Goal: Find specific page/section

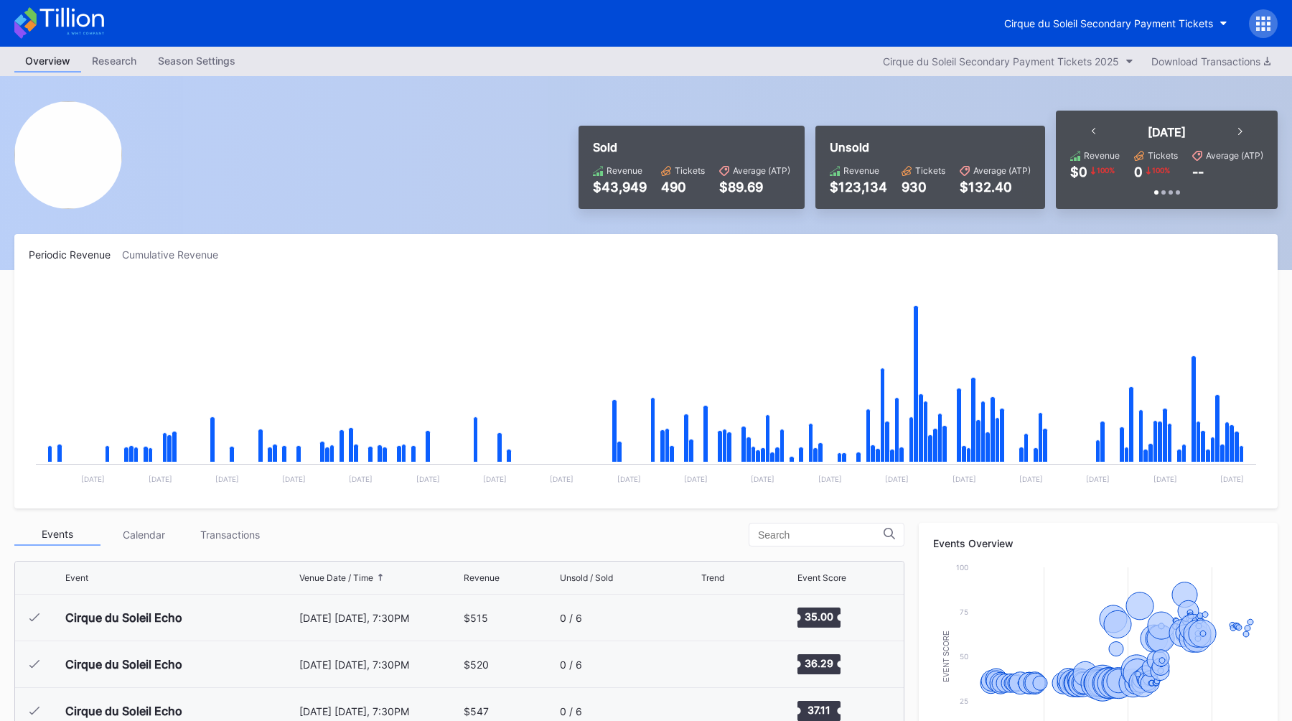
scroll to position [3032, 0]
click at [1099, 22] on div "Cirque du Soleil Secondary Payment Tickets" at bounding box center [1108, 23] width 209 height 12
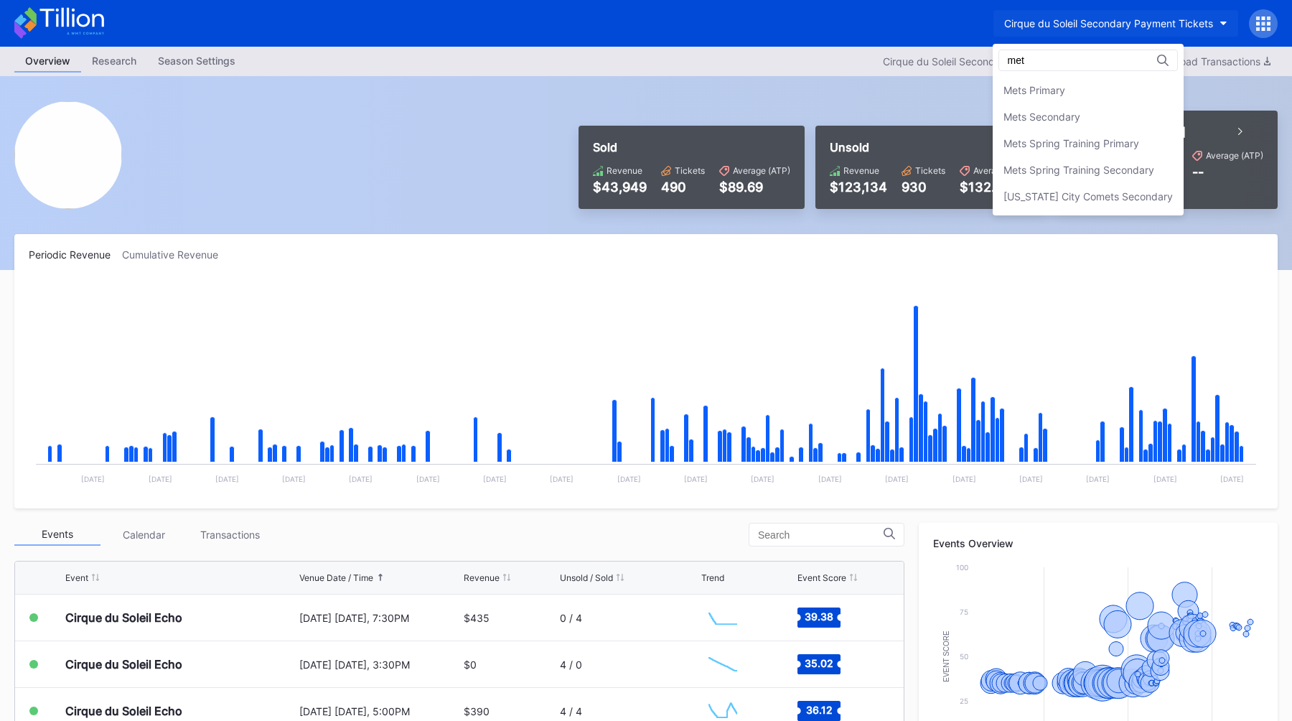
scroll to position [0, 0]
type input "mets"
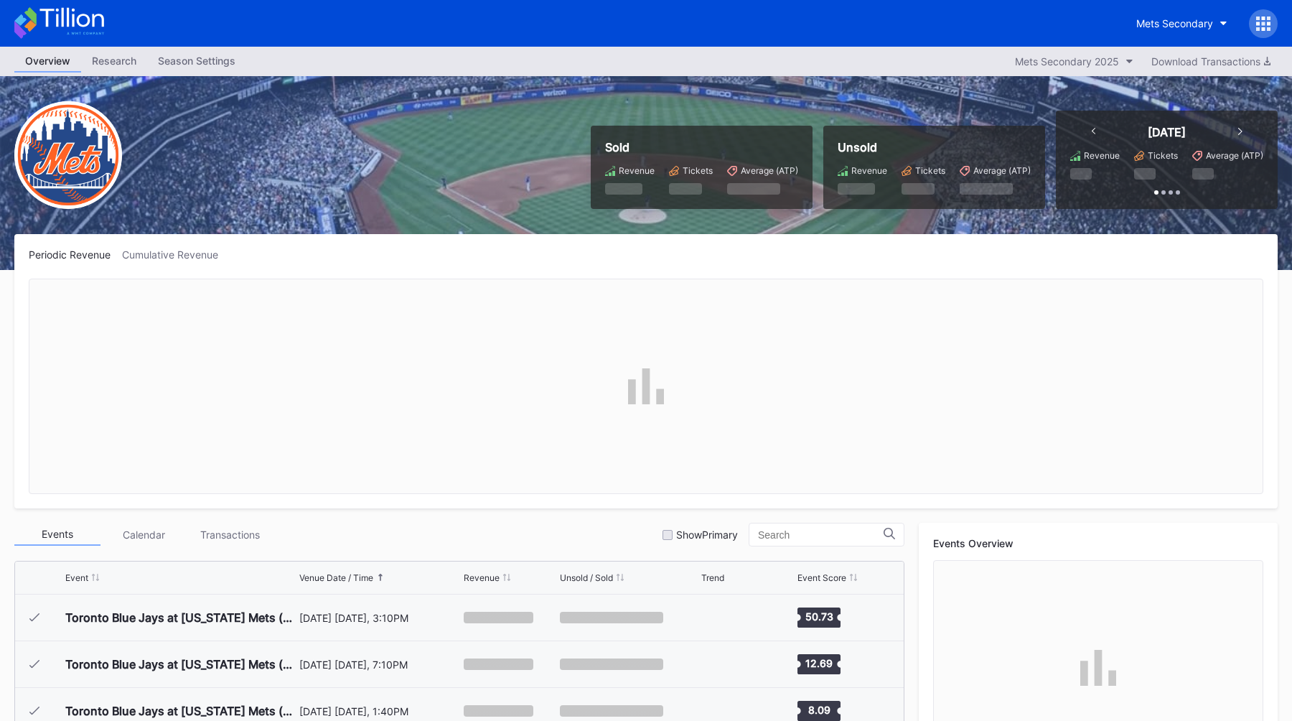
scroll to position [3682, 0]
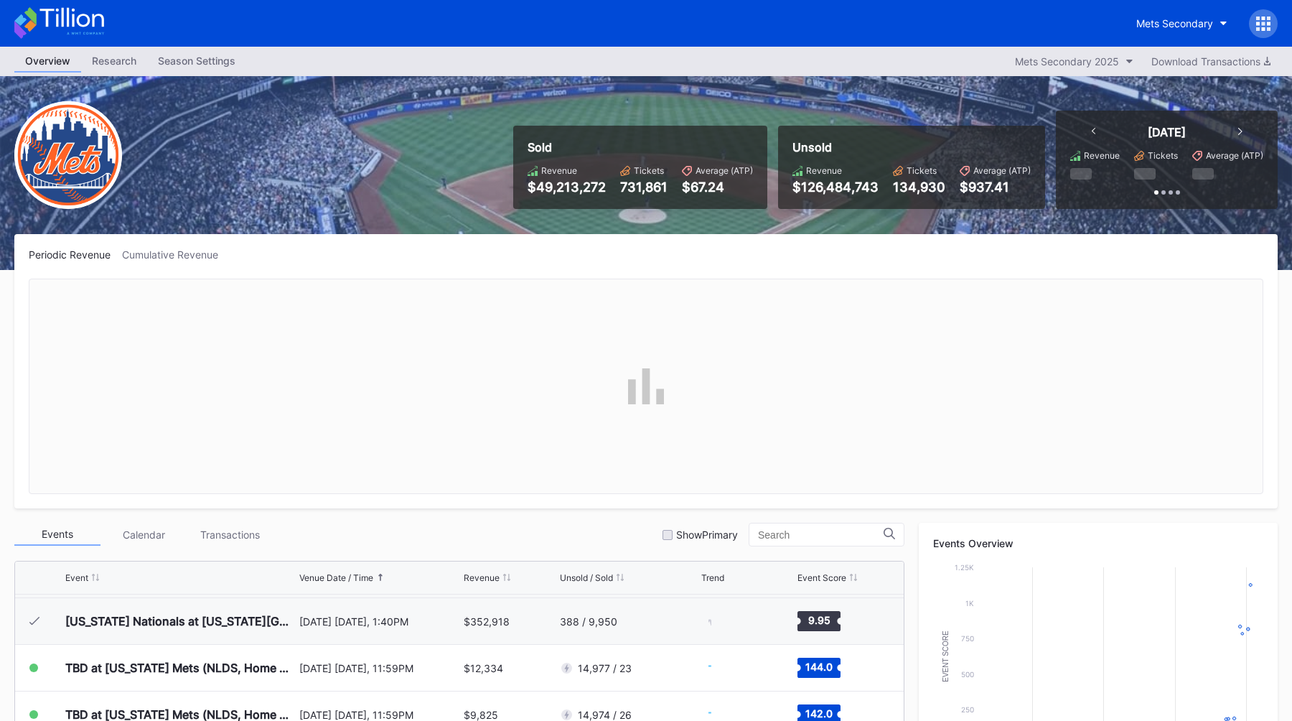
click at [510, 255] on div "Periodic Revenue Cumulative Revenue" at bounding box center [646, 254] width 1234 height 12
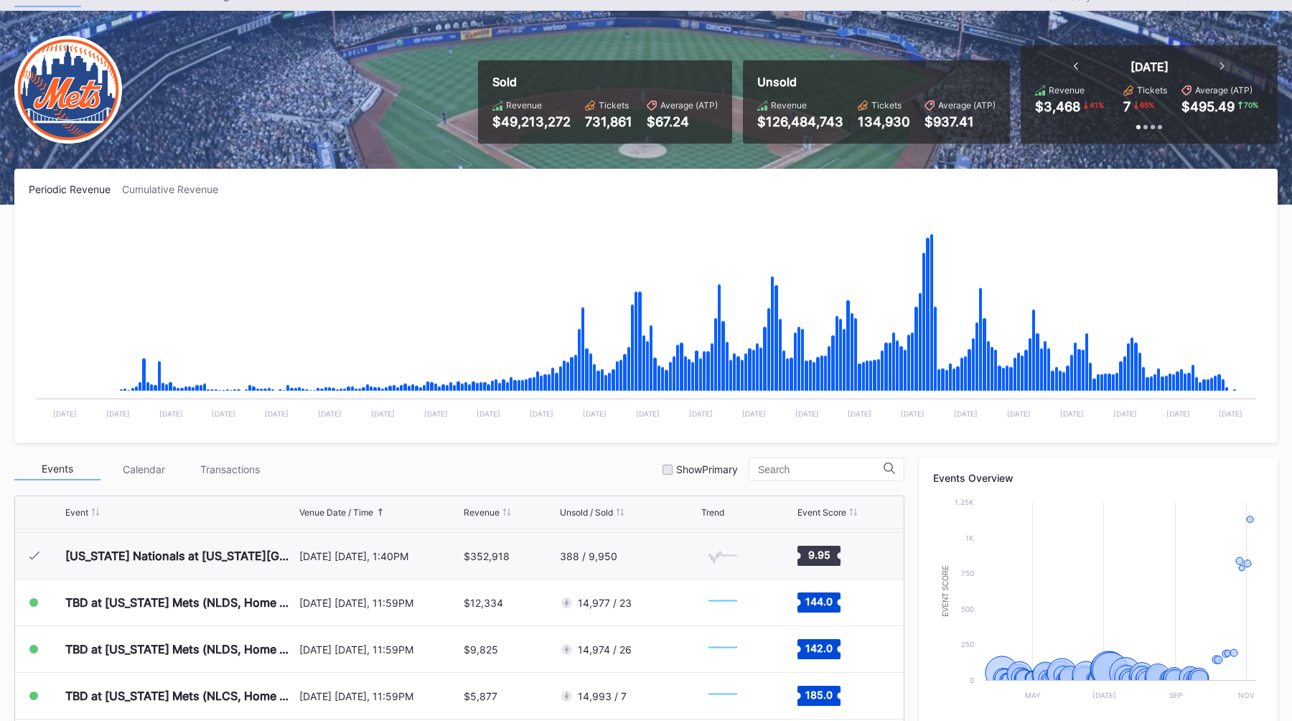
scroll to position [0, 0]
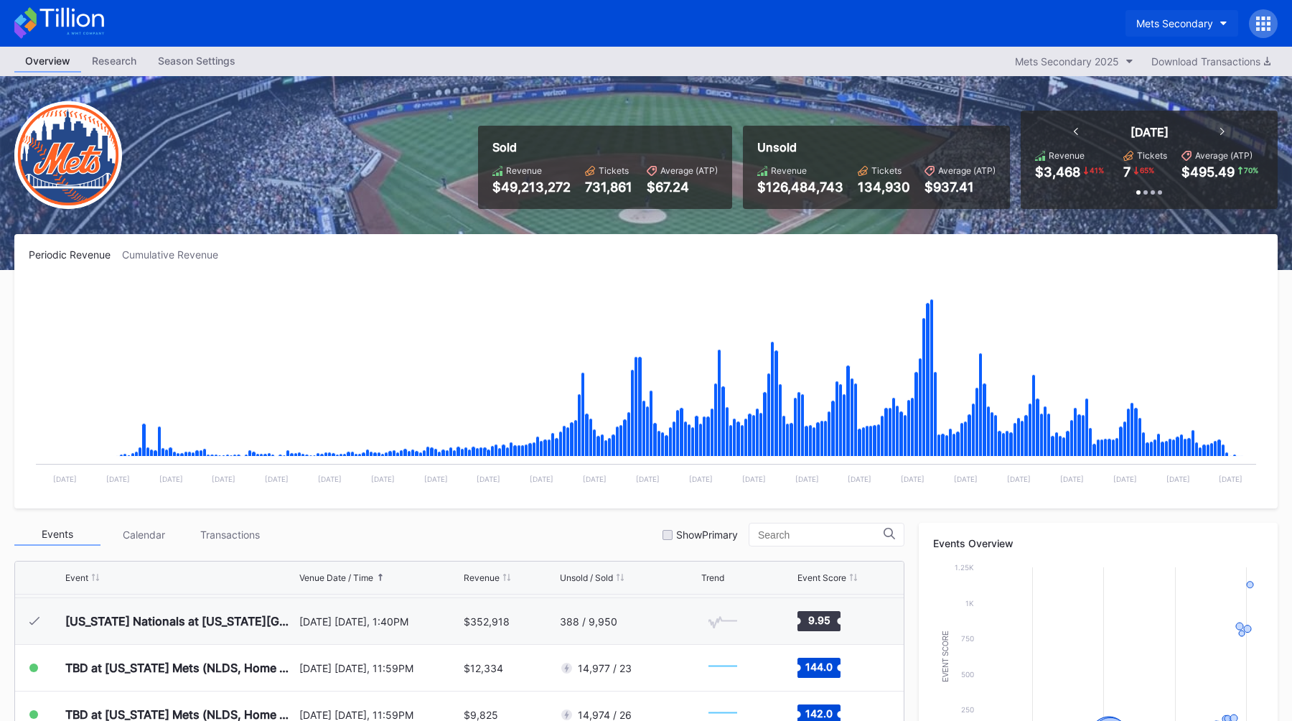
click at [1160, 29] on button "Mets Secondary" at bounding box center [1181, 23] width 113 height 27
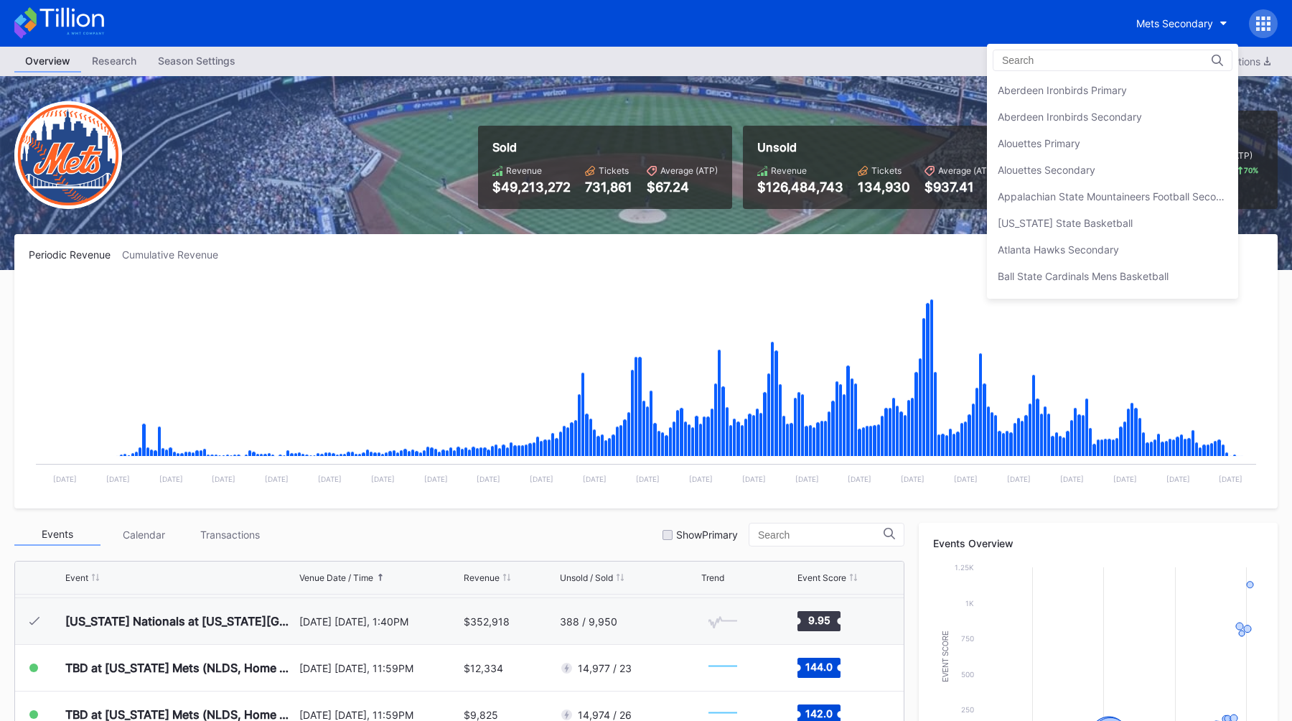
scroll to position [2257, 0]
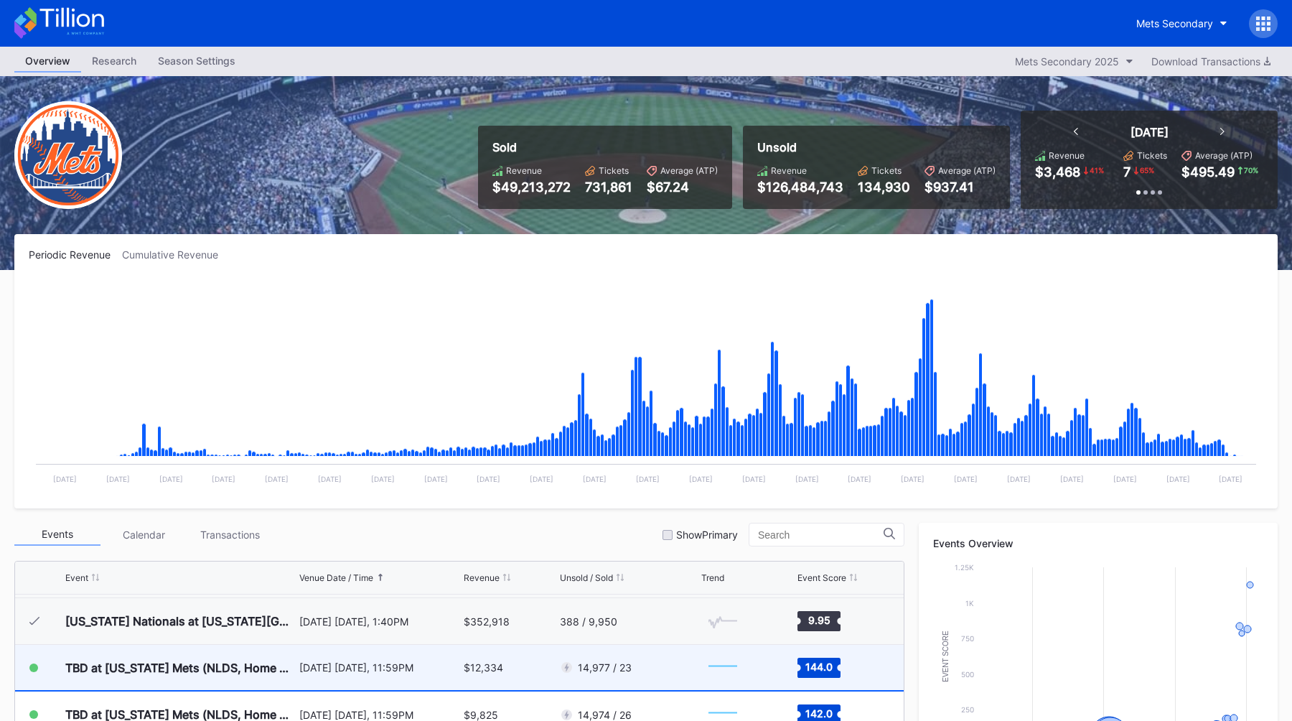
click at [389, 659] on div "[DATE] [DATE], 11:59PM" at bounding box center [379, 666] width 161 height 45
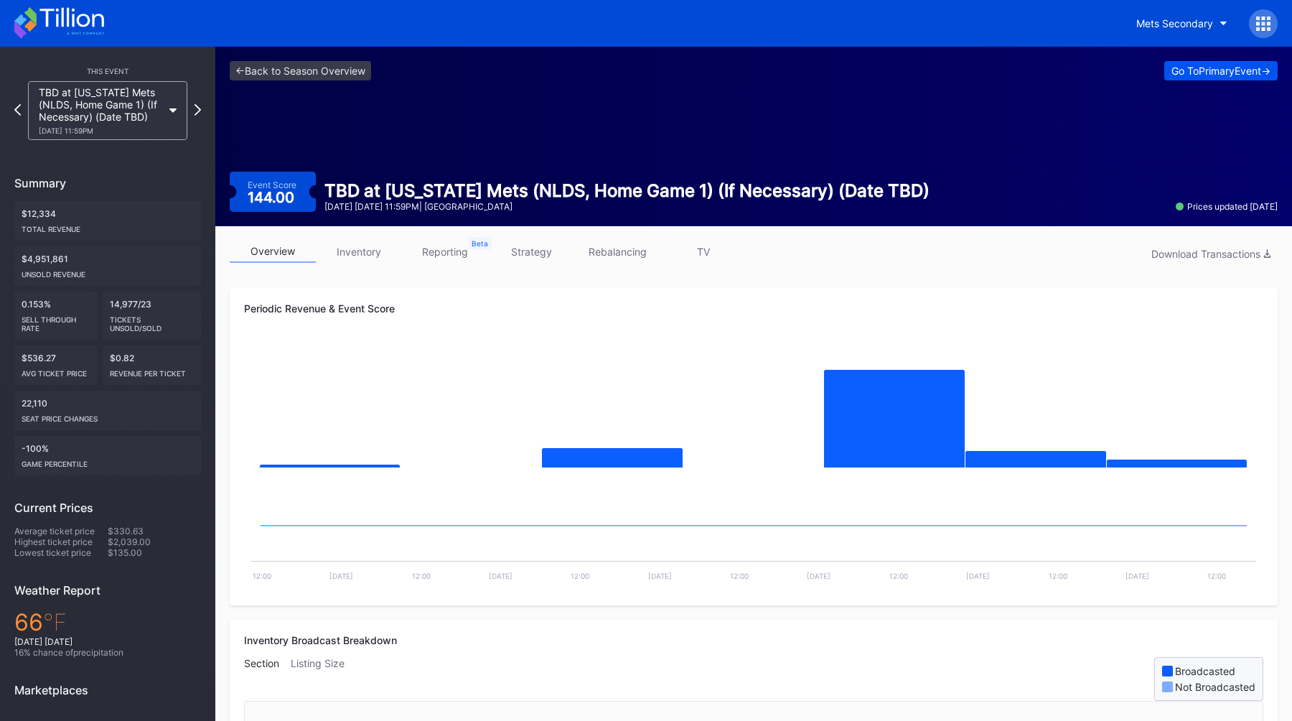
click at [1208, 67] on div "Go To Primary Event ->" at bounding box center [1220, 71] width 99 height 12
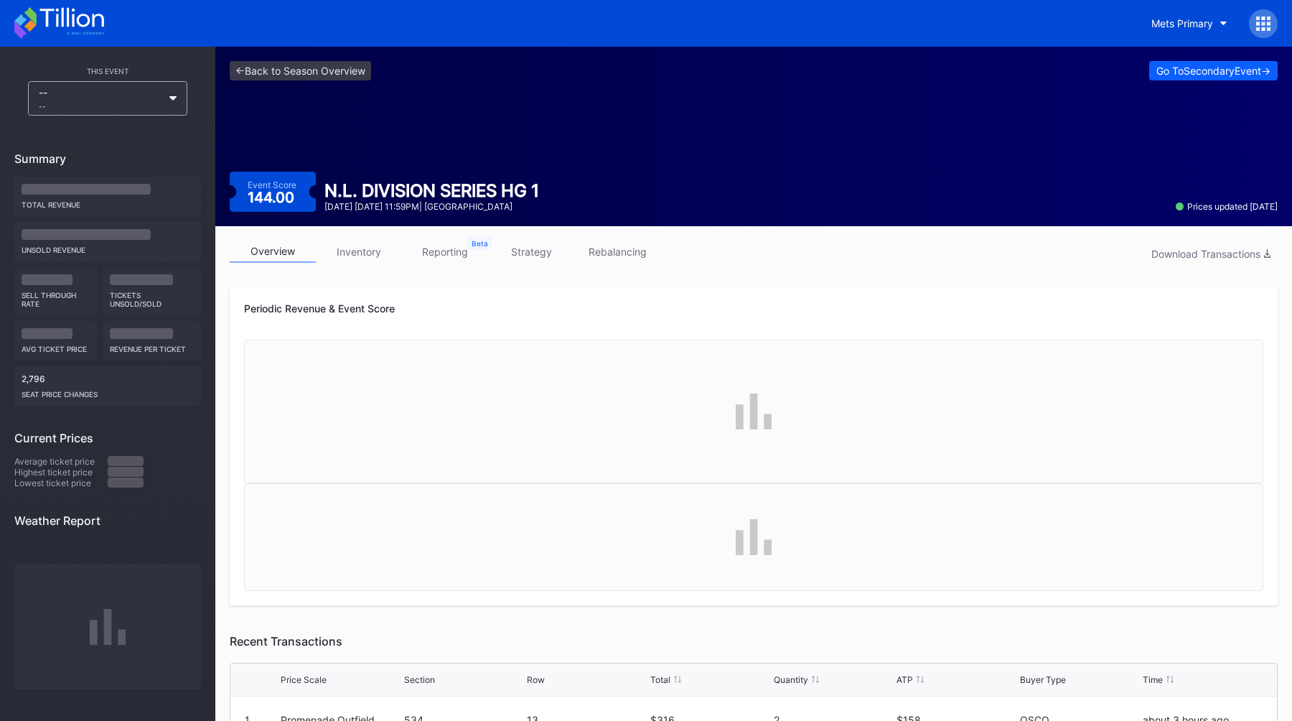
click at [342, 246] on link "inventory" at bounding box center [359, 251] width 86 height 22
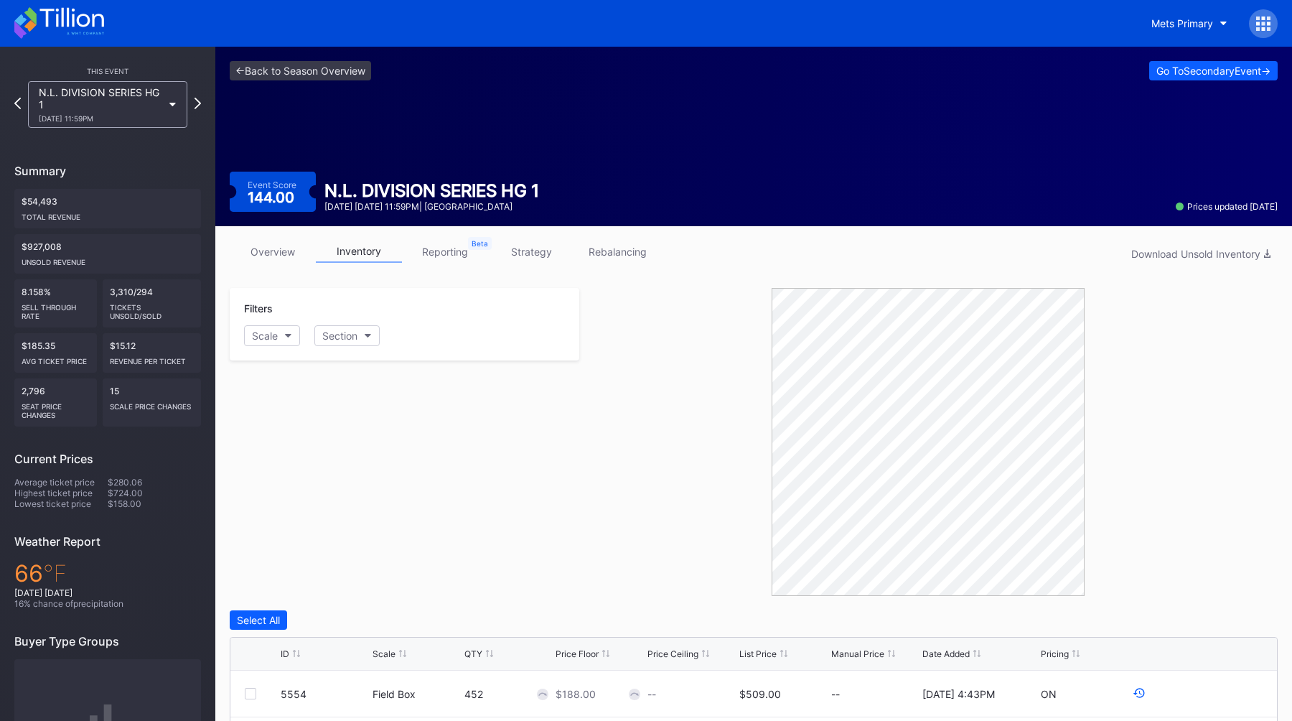
click at [496, 446] on div "Filters Scale Section" at bounding box center [405, 442] width 350 height 308
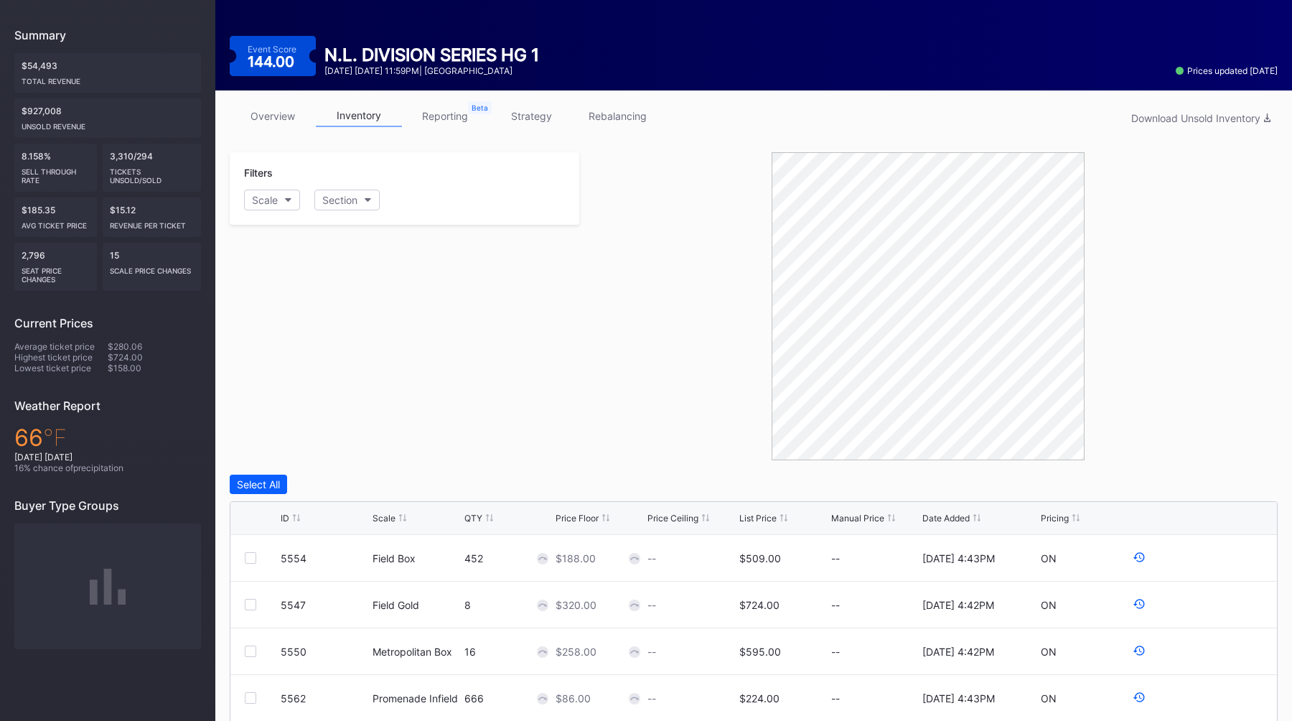
scroll to position [141, 0]
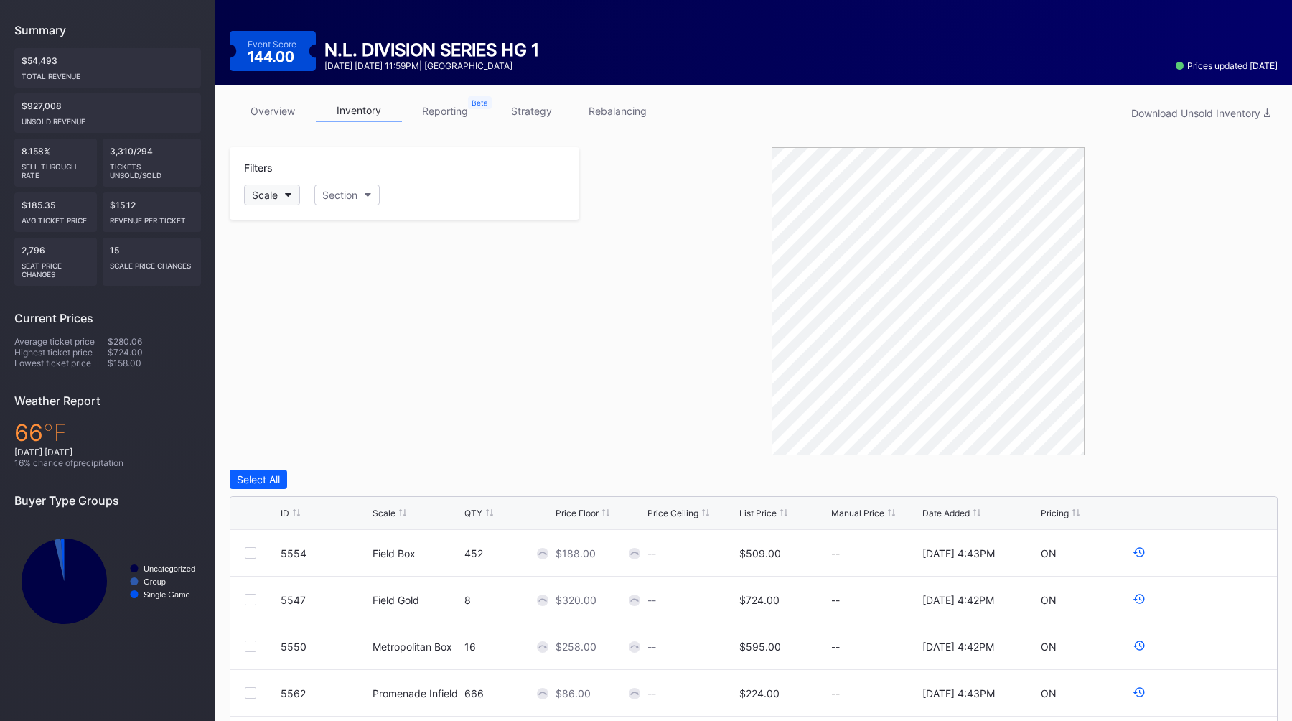
click at [283, 187] on button "Scale" at bounding box center [272, 194] width 56 height 21
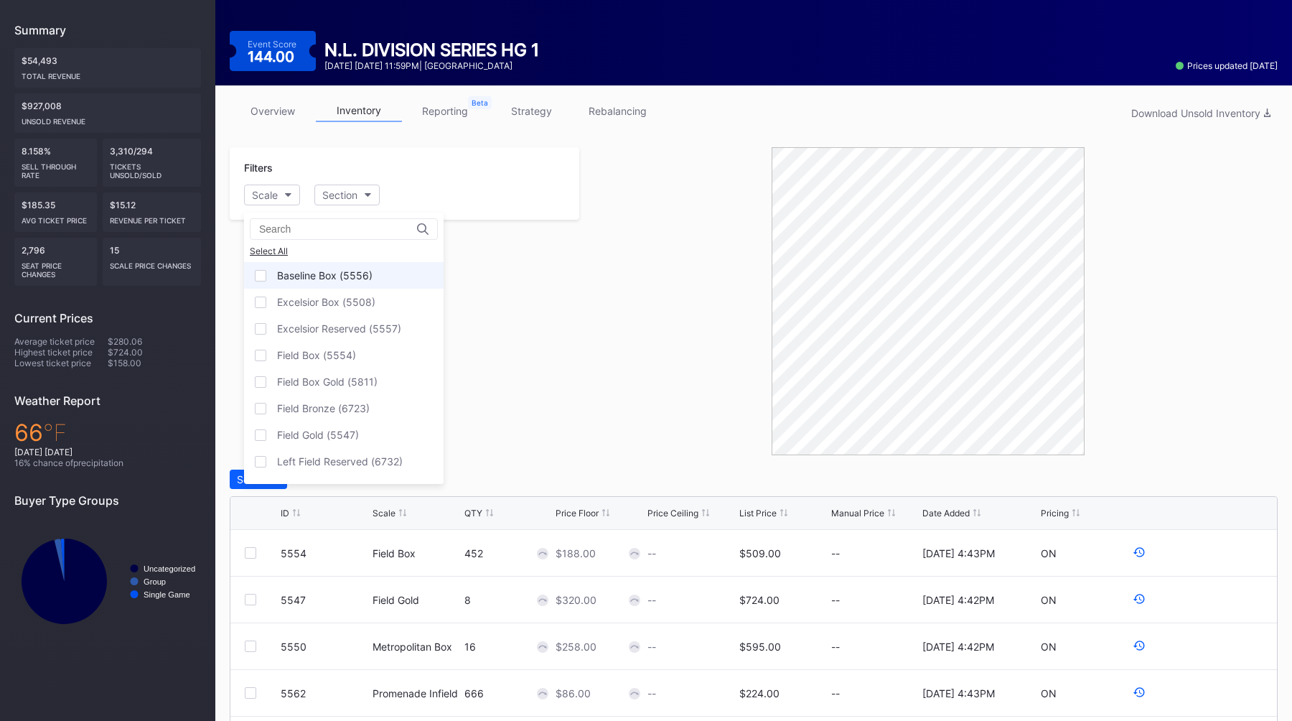
click at [327, 269] on div "Baseline Box (5556)" at bounding box center [324, 275] width 95 height 12
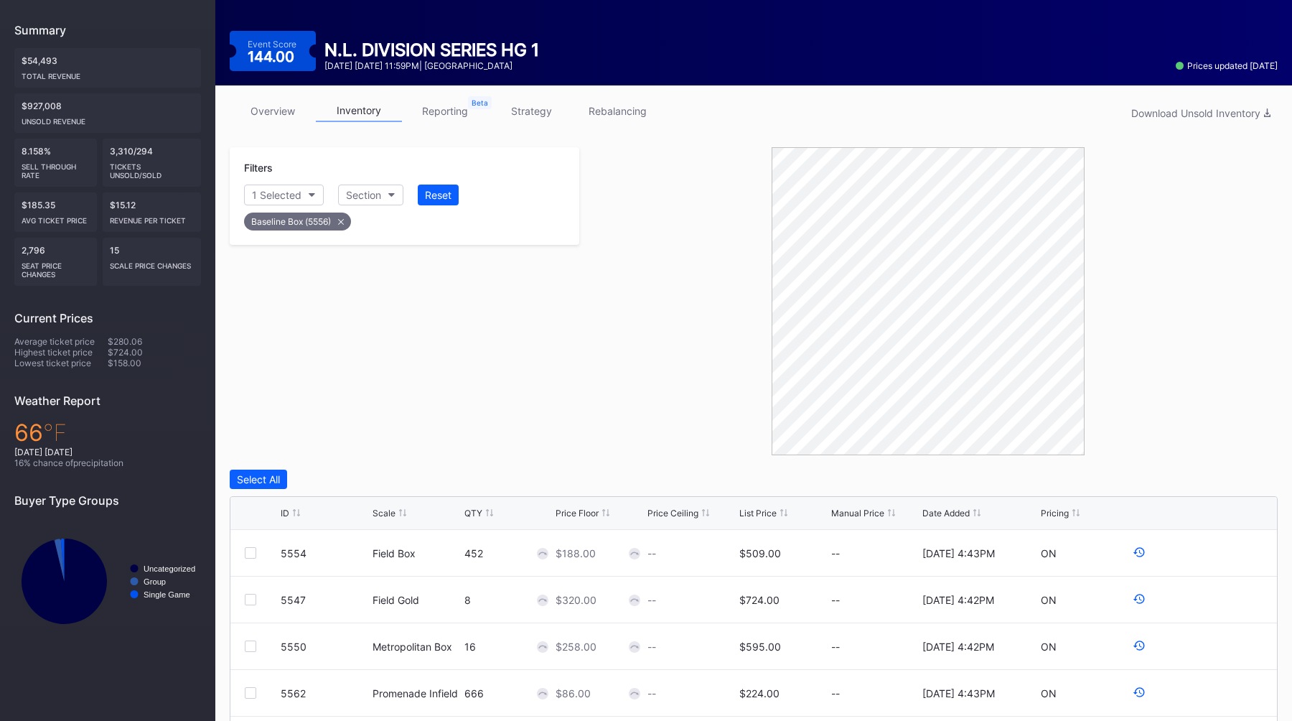
scroll to position [72, 0]
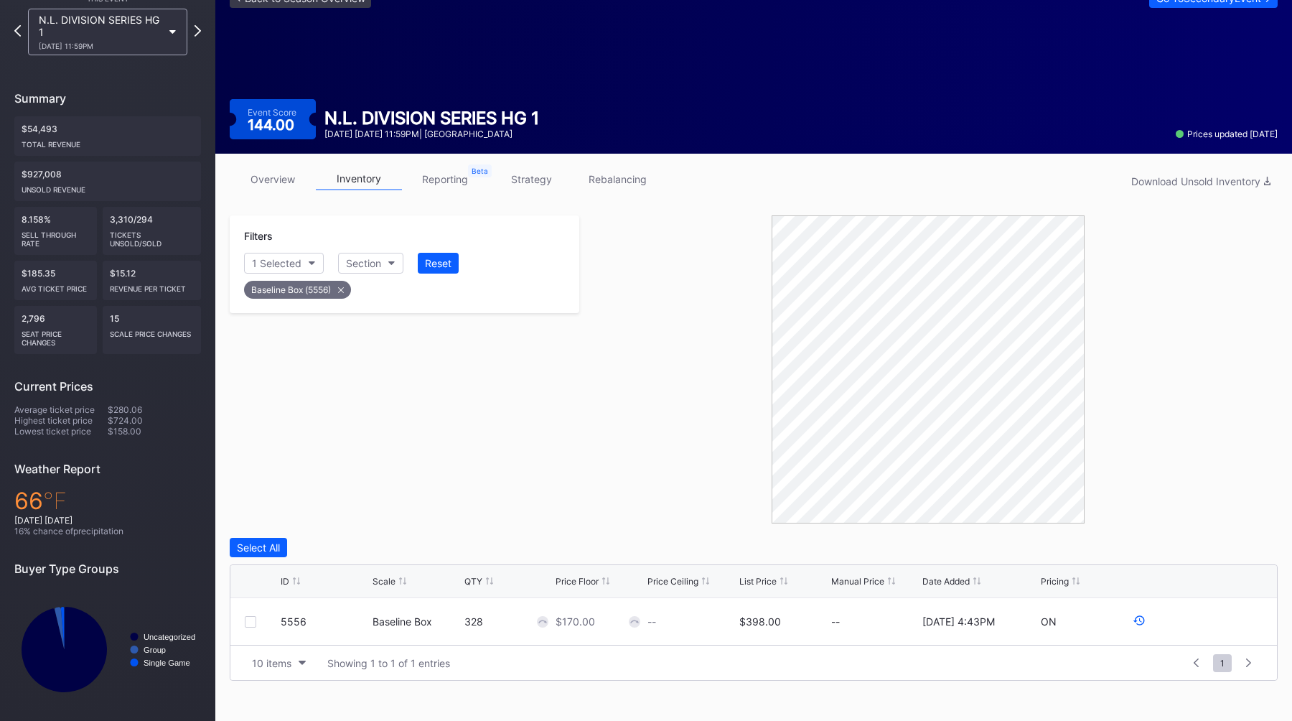
click at [346, 293] on div "Baseline Box (5556)" at bounding box center [297, 290] width 107 height 18
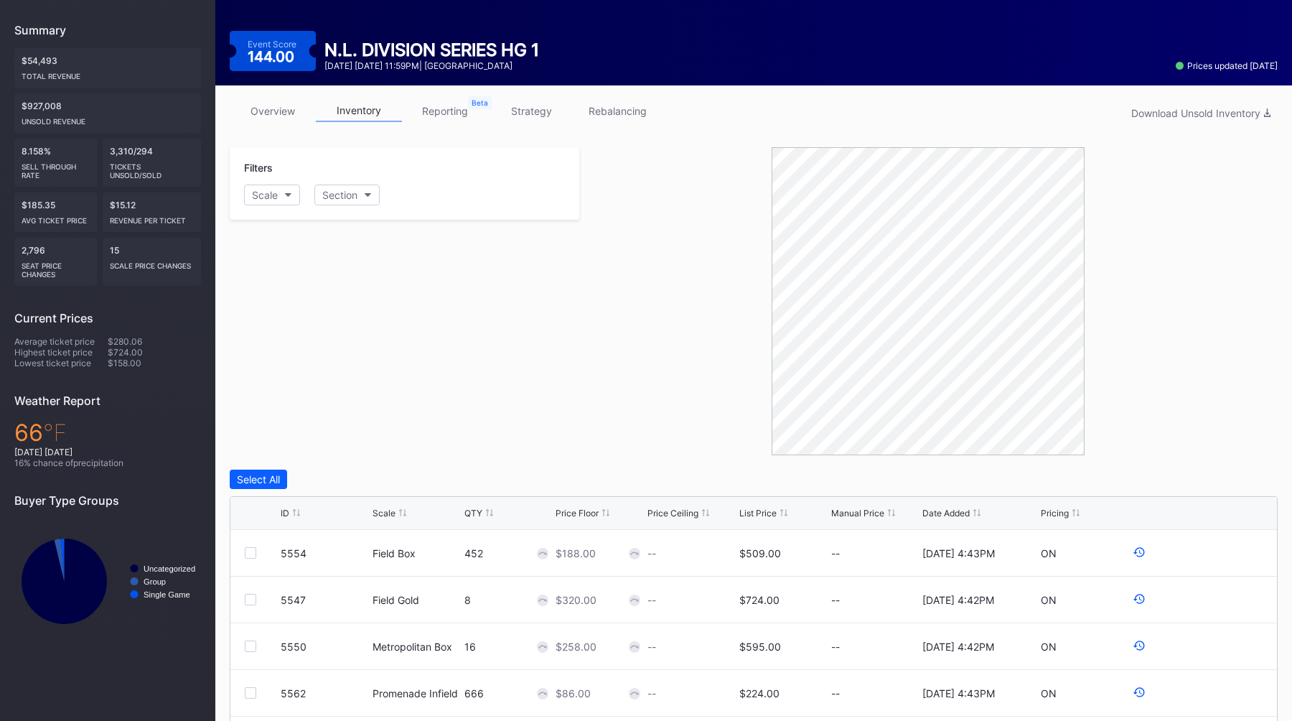
click at [528, 373] on div "Filters Scale Section" at bounding box center [405, 301] width 350 height 308
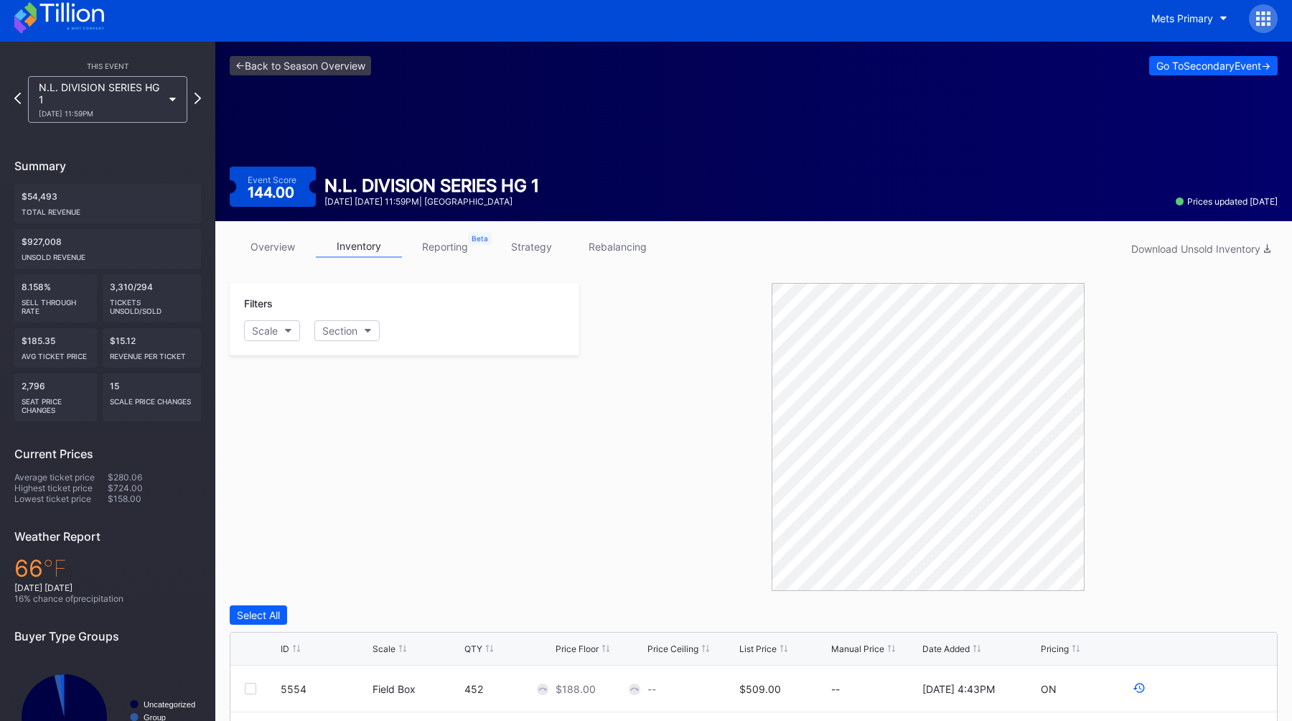
scroll to position [0, 0]
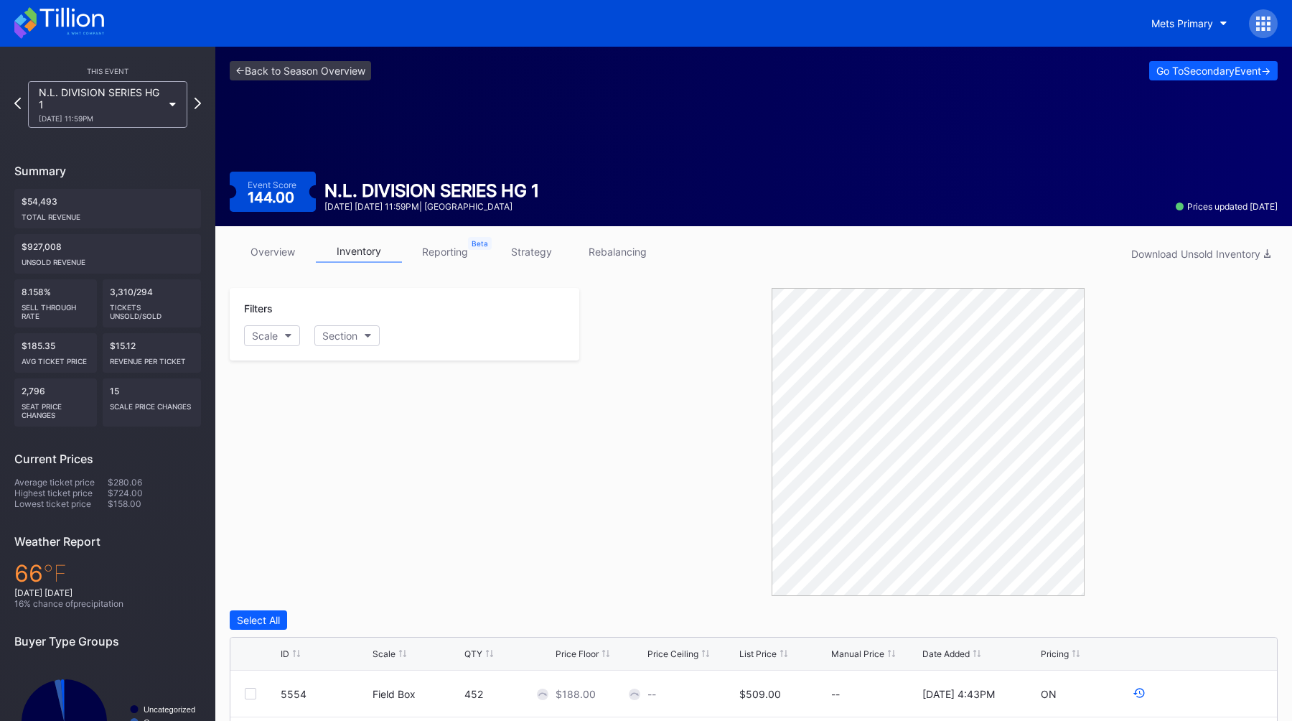
click at [607, 370] on div at bounding box center [928, 442] width 698 height 308
click at [1170, 24] on div "Mets Primary" at bounding box center [1182, 23] width 62 height 12
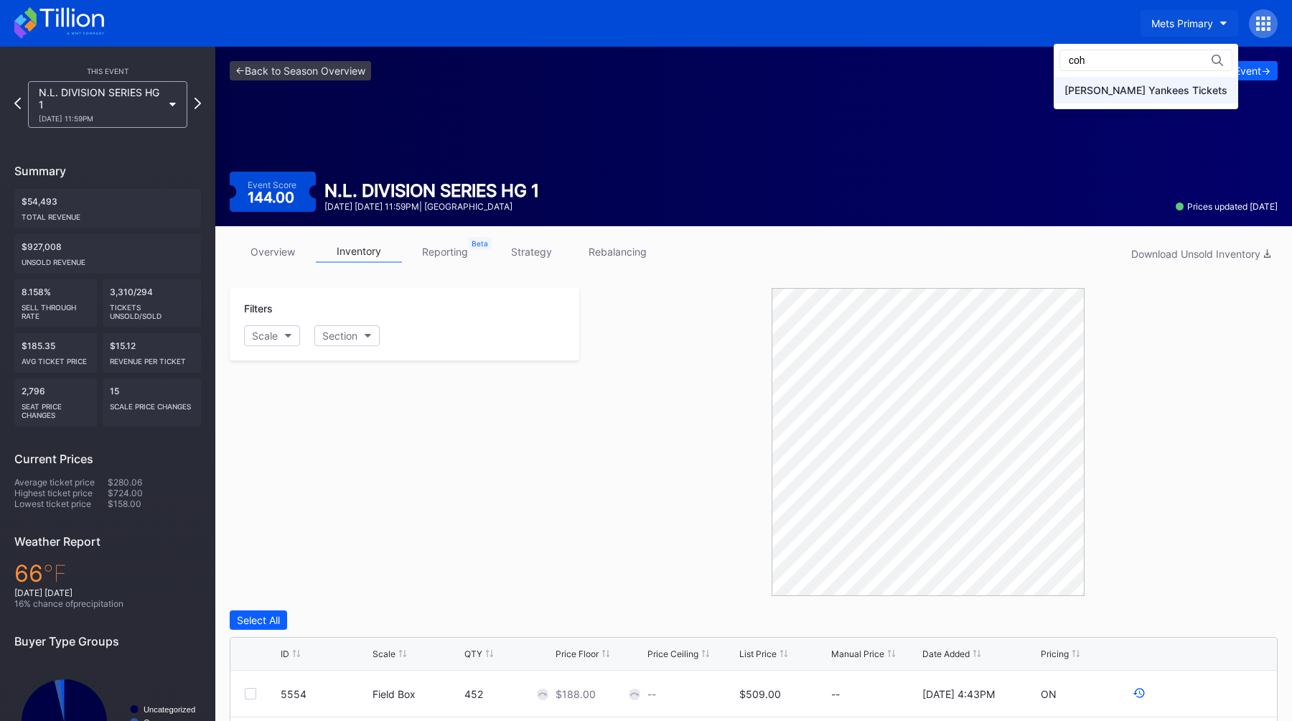
type input "coh"
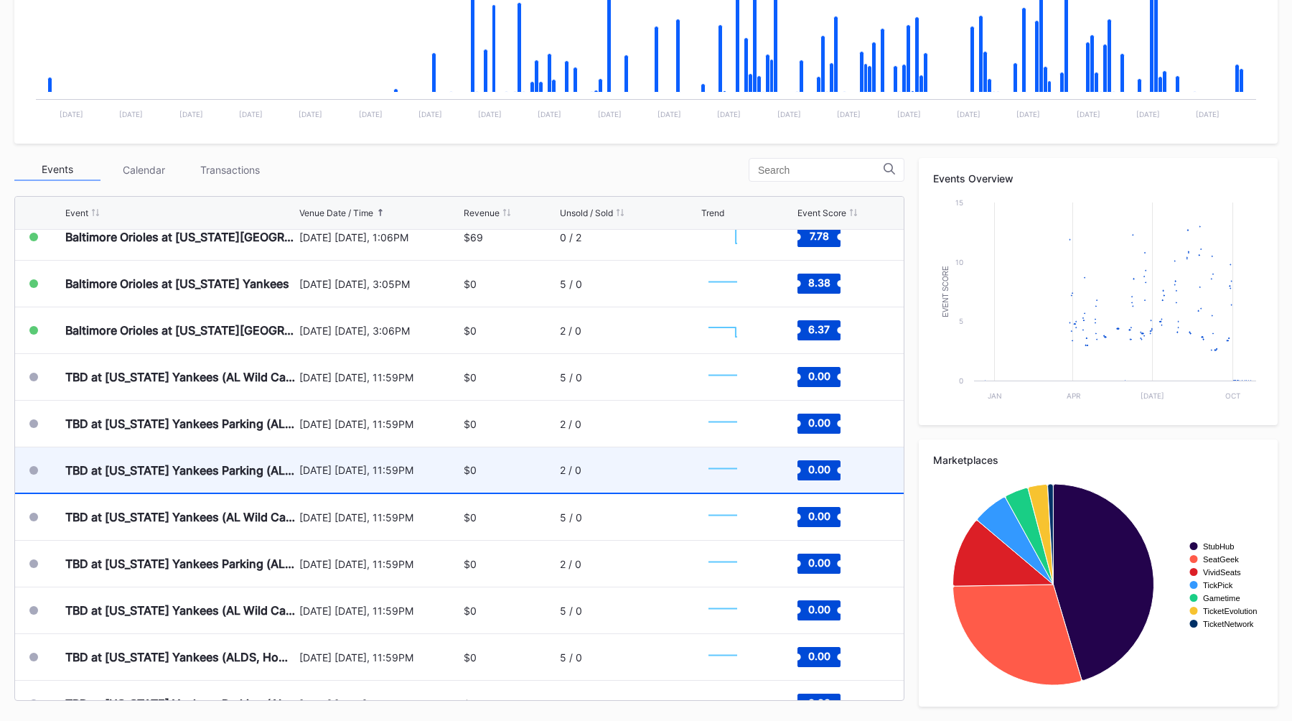
scroll to position [6683, 0]
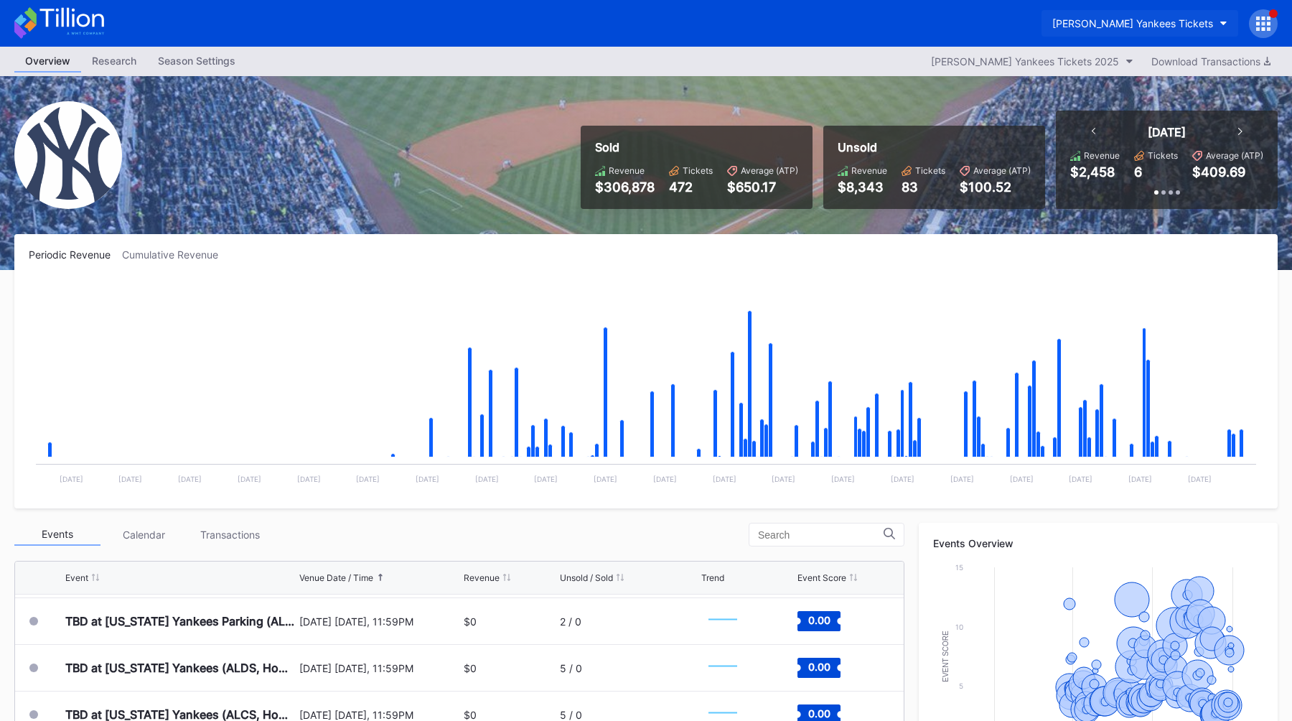
click at [1117, 25] on div "[PERSON_NAME] Yankees Tickets" at bounding box center [1132, 23] width 161 height 12
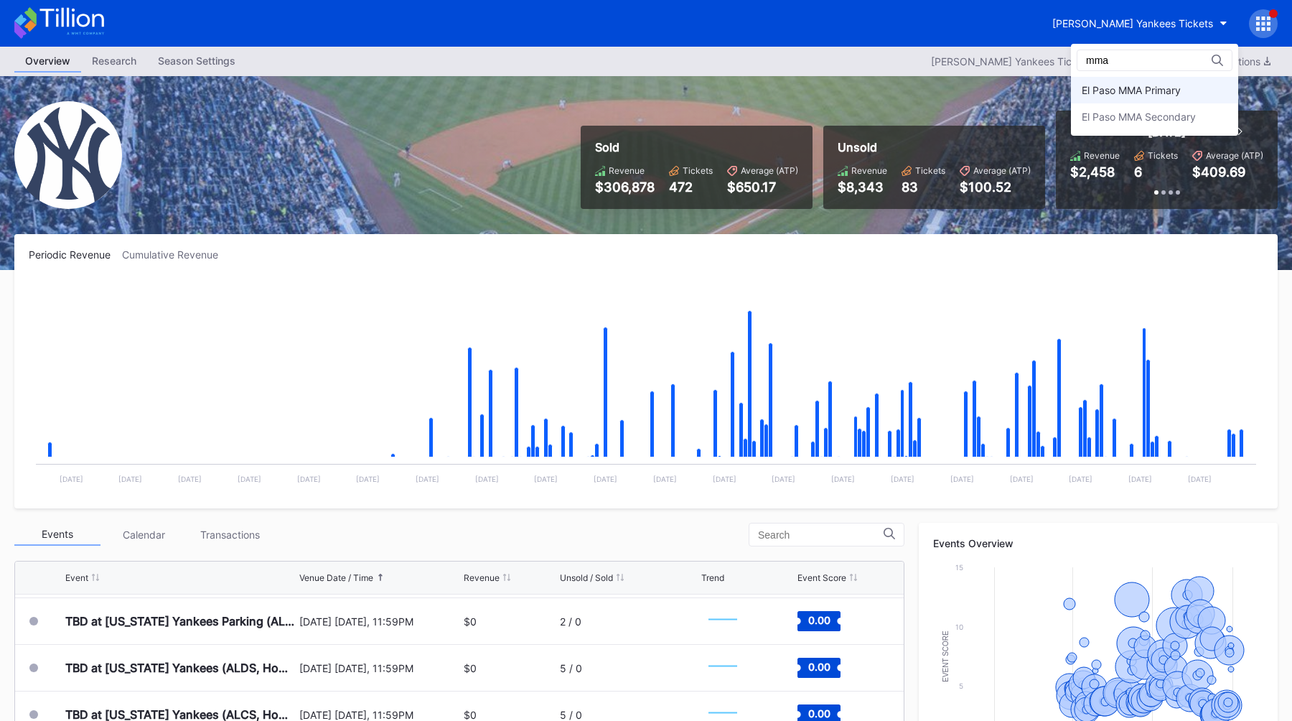
type input "mma"
click at [1153, 87] on div "El Paso MMA Primary" at bounding box center [1131, 90] width 99 height 12
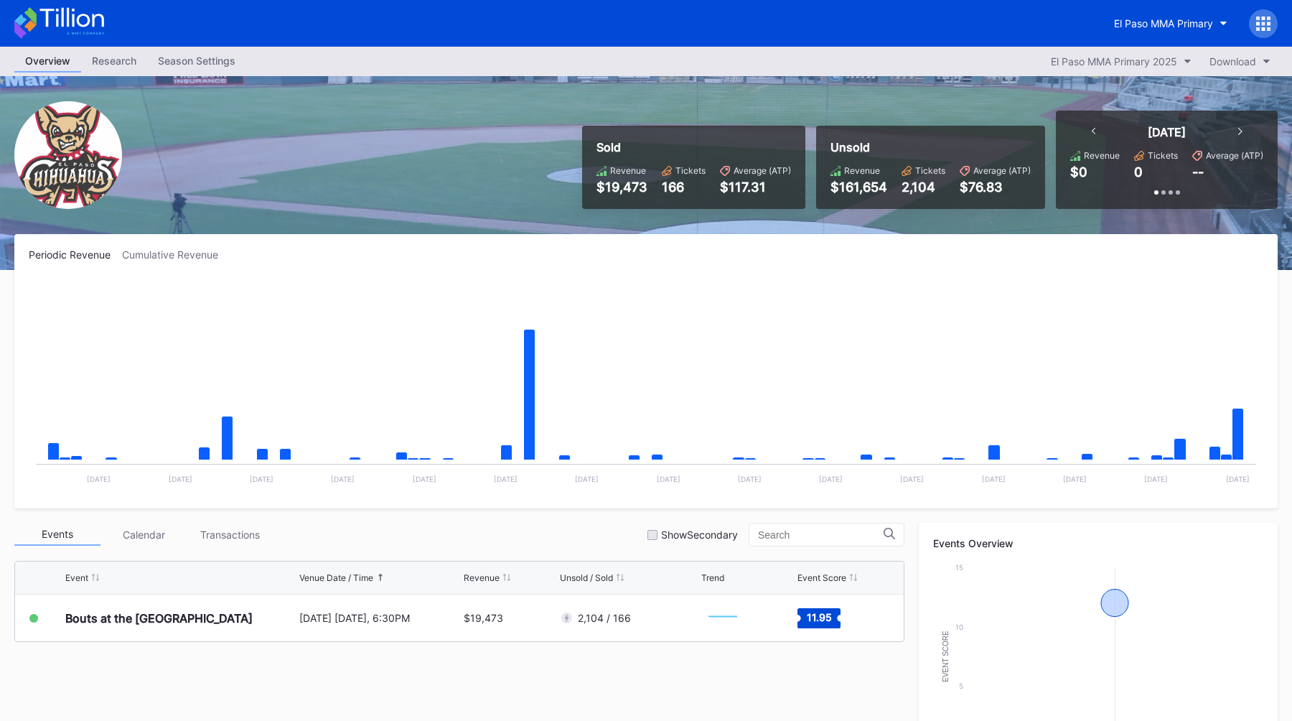
click at [192, 62] on div "Season Settings" at bounding box center [196, 60] width 99 height 21
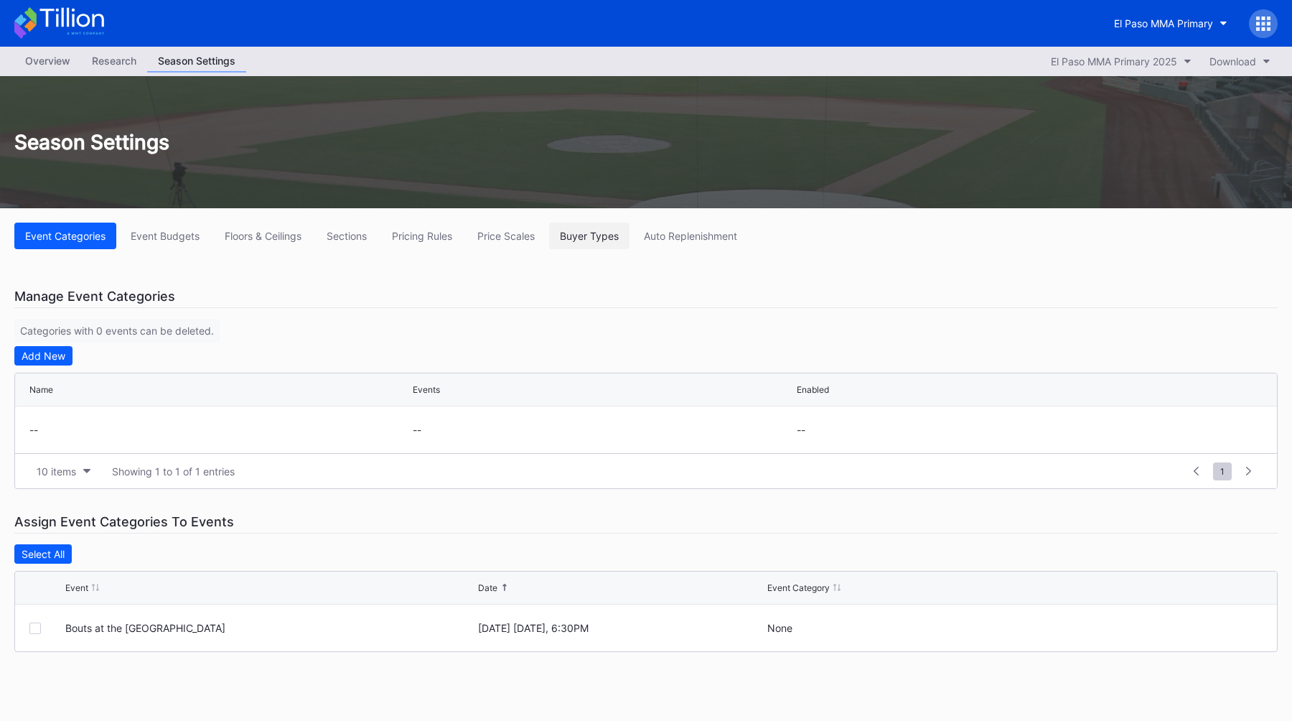
click at [588, 240] on div "Buyer Types" at bounding box center [589, 236] width 59 height 12
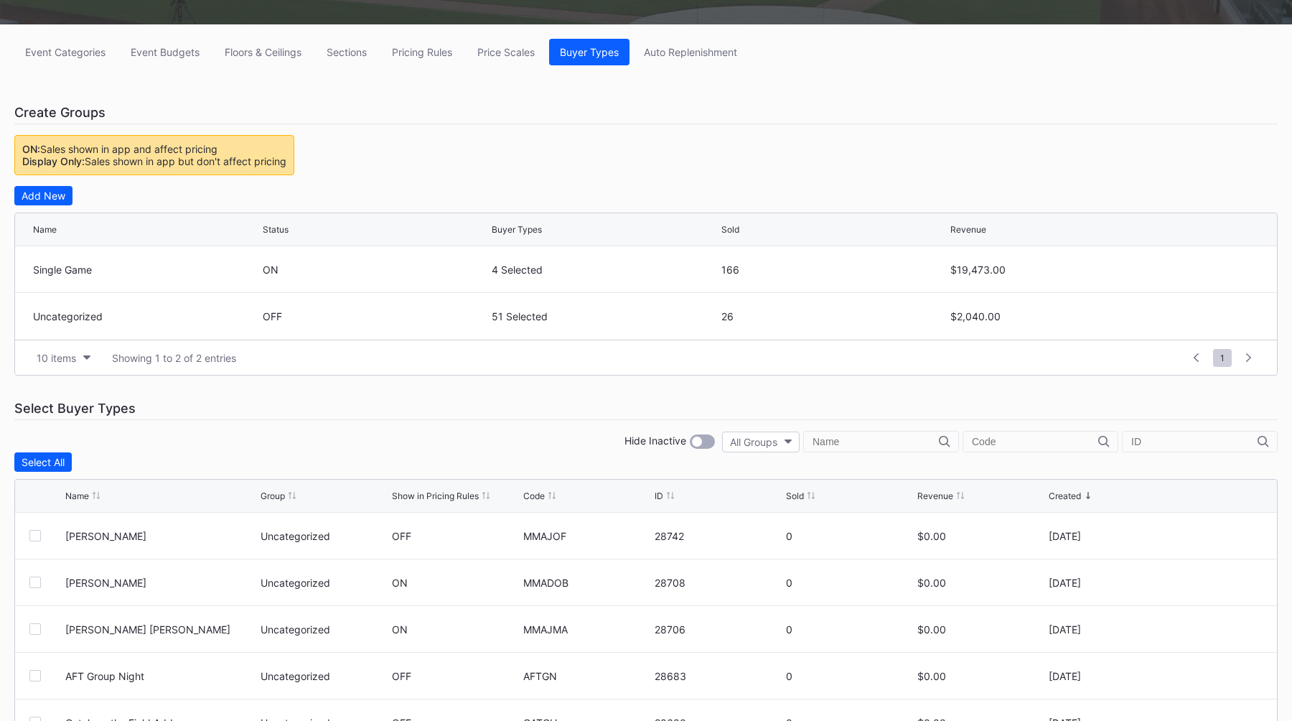
scroll to position [194, 0]
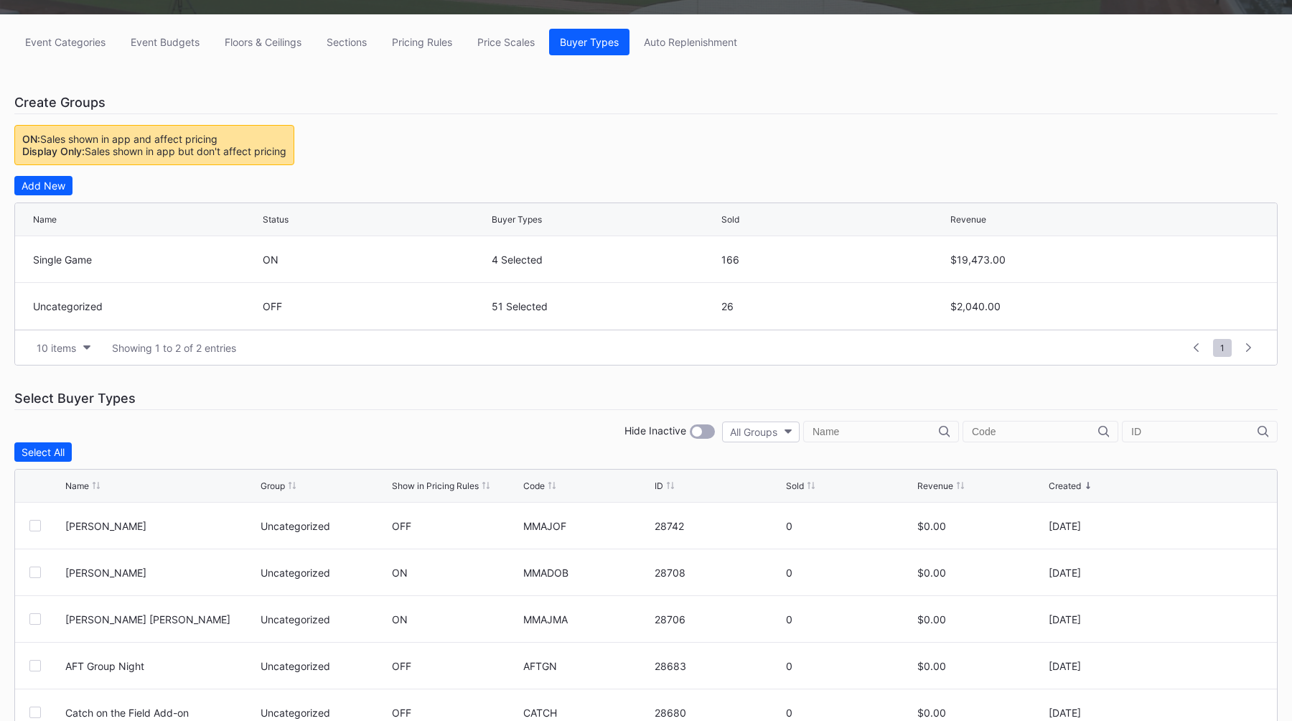
click at [1035, 433] on input "text" at bounding box center [1035, 431] width 126 height 11
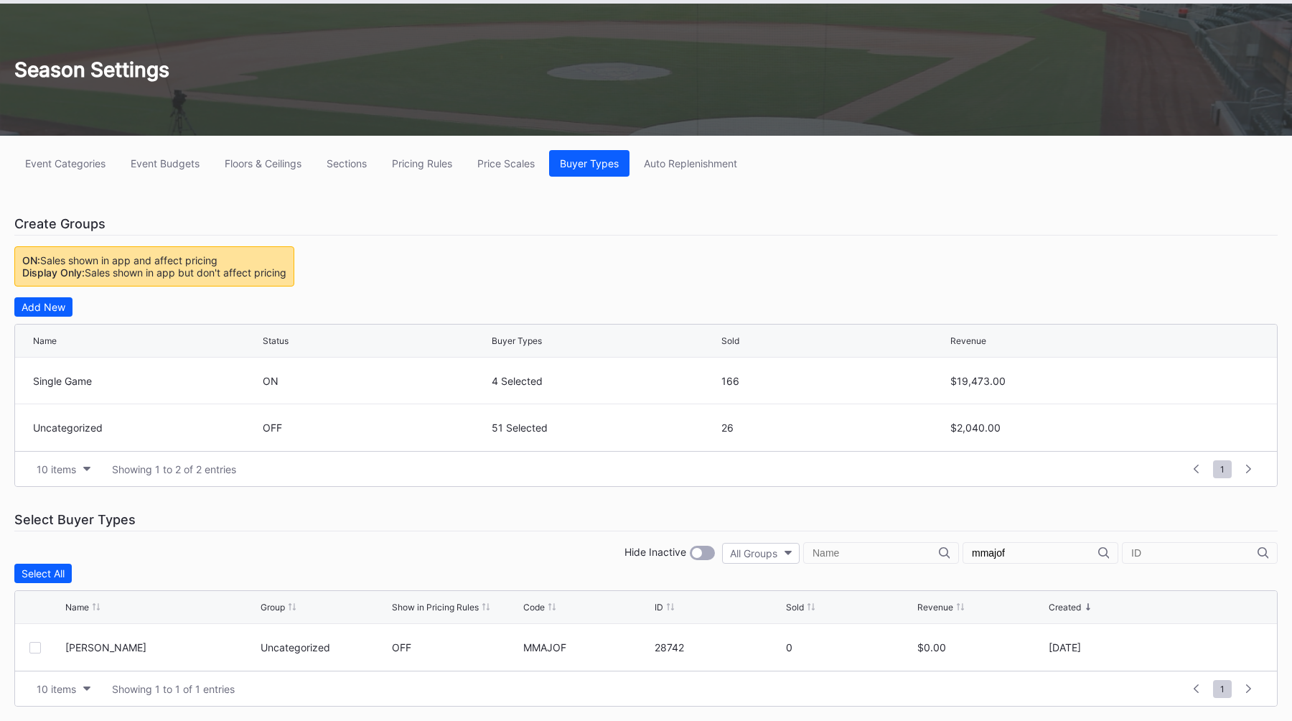
type input "mmajof"
click at [476, 517] on div "Select Buyer Types" at bounding box center [645, 519] width 1263 height 23
click at [451, 522] on div "Select Buyer Types" at bounding box center [645, 519] width 1263 height 23
click at [576, 535] on div "Event Categories Event Budgets Floors & Ceilings Sections Pricing Rules Price S…" at bounding box center [646, 428] width 1292 height 585
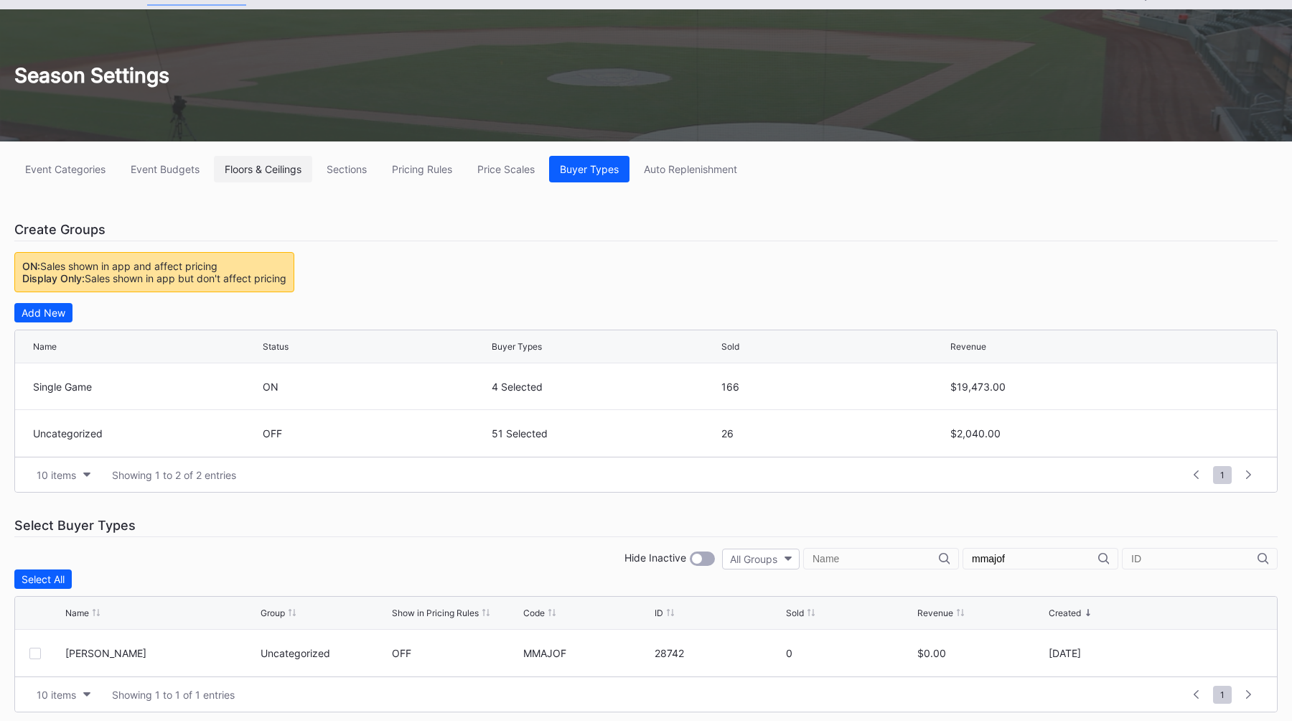
scroll to position [0, 0]
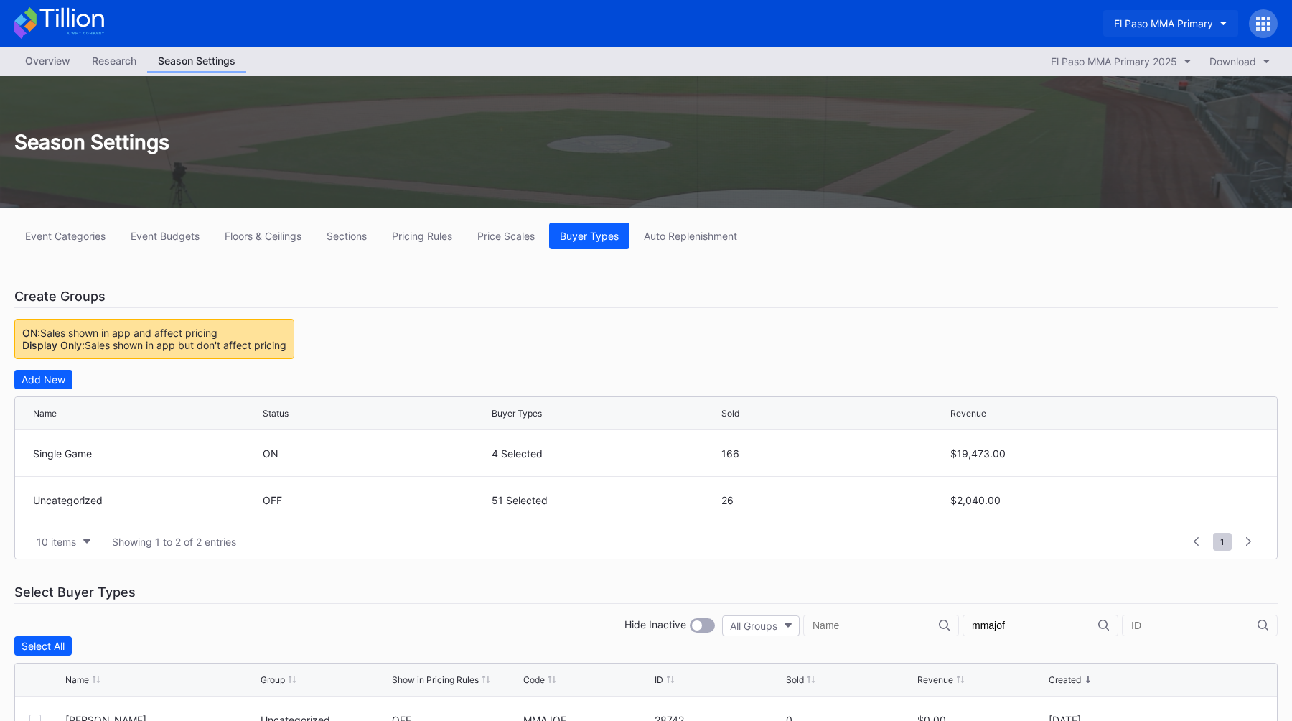
click at [1144, 14] on button "El Paso MMA Primary" at bounding box center [1170, 23] width 135 height 27
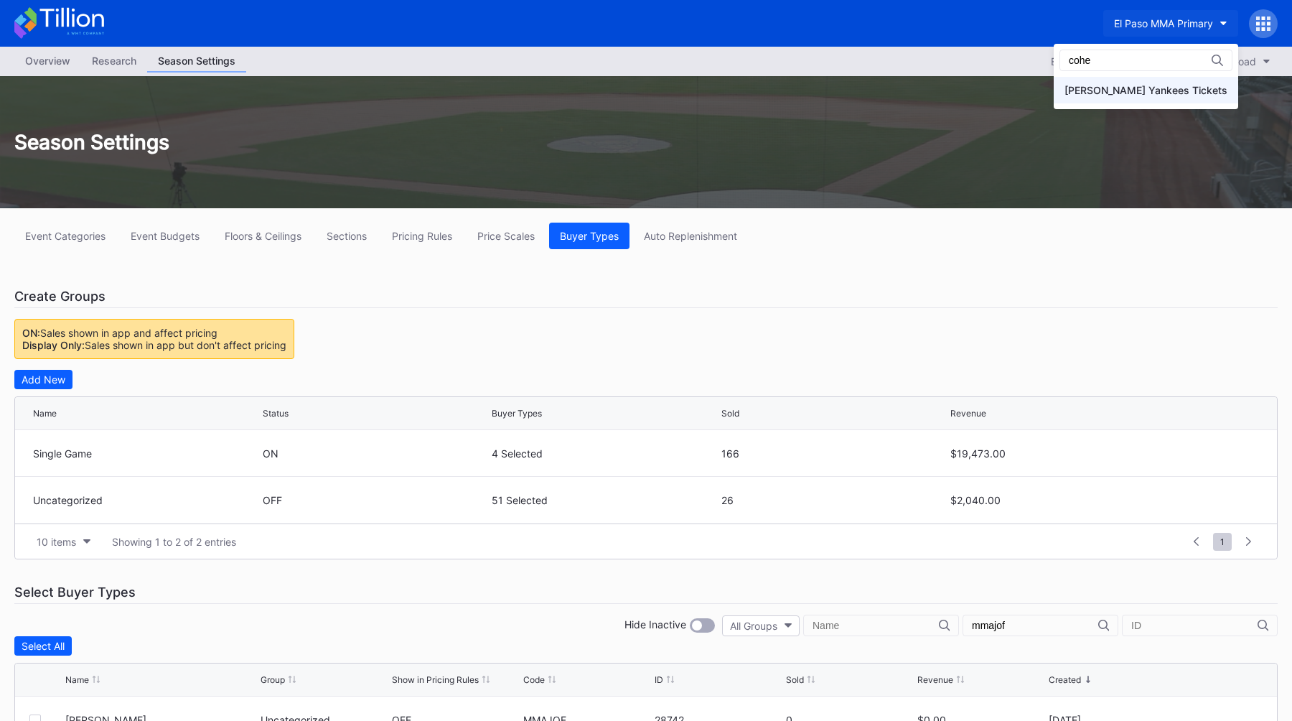
type input "cohe"
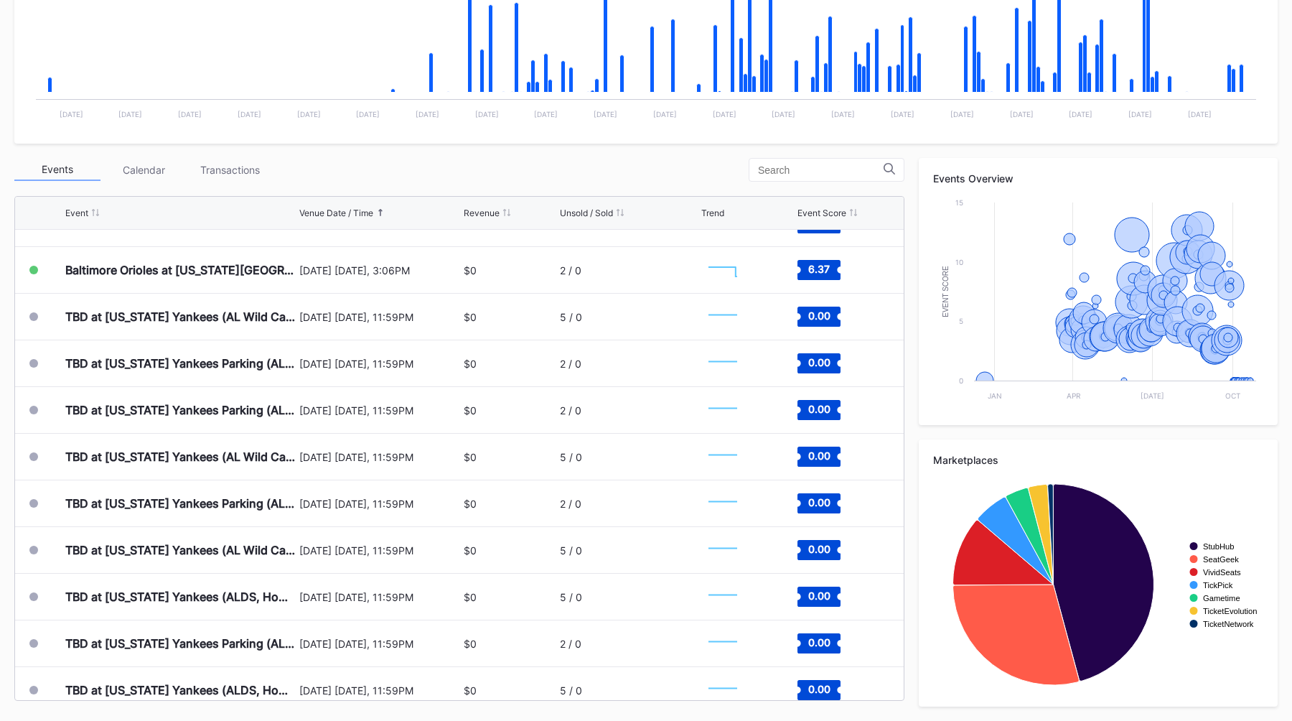
scroll to position [6750, 0]
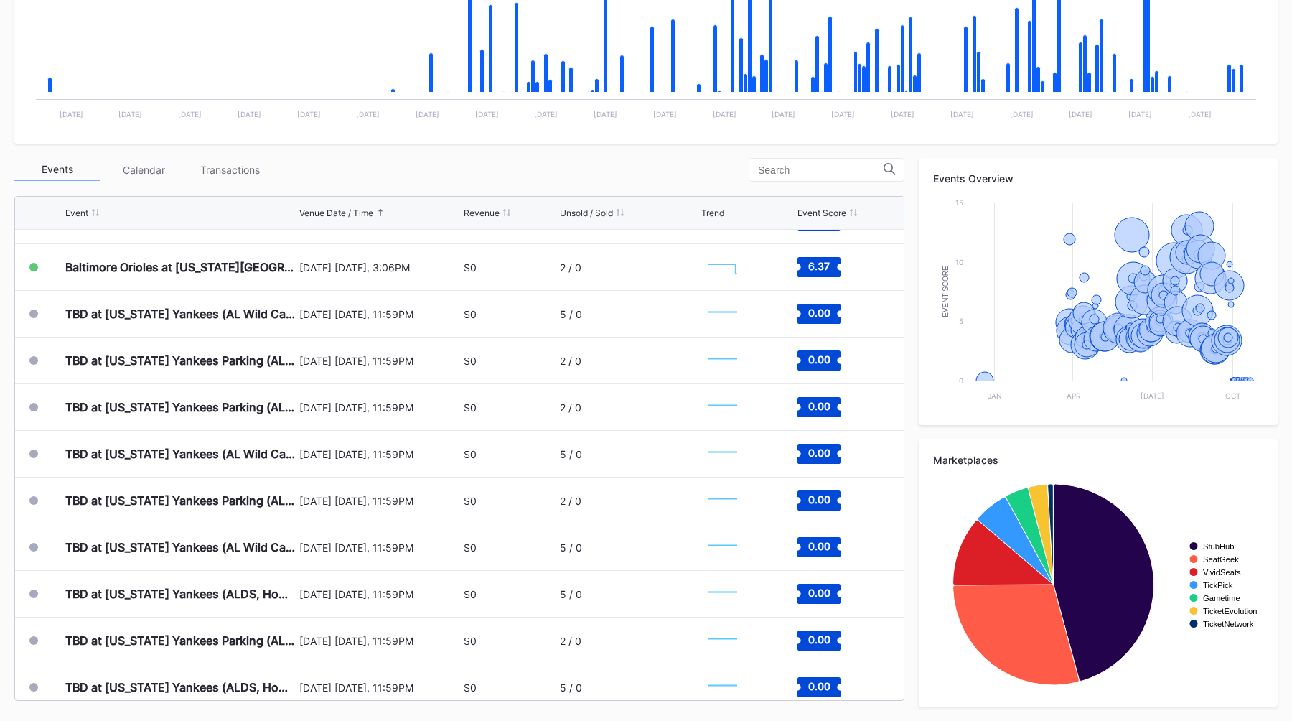
click at [399, 171] on div "Events Calendar Transactions" at bounding box center [459, 170] width 890 height 24
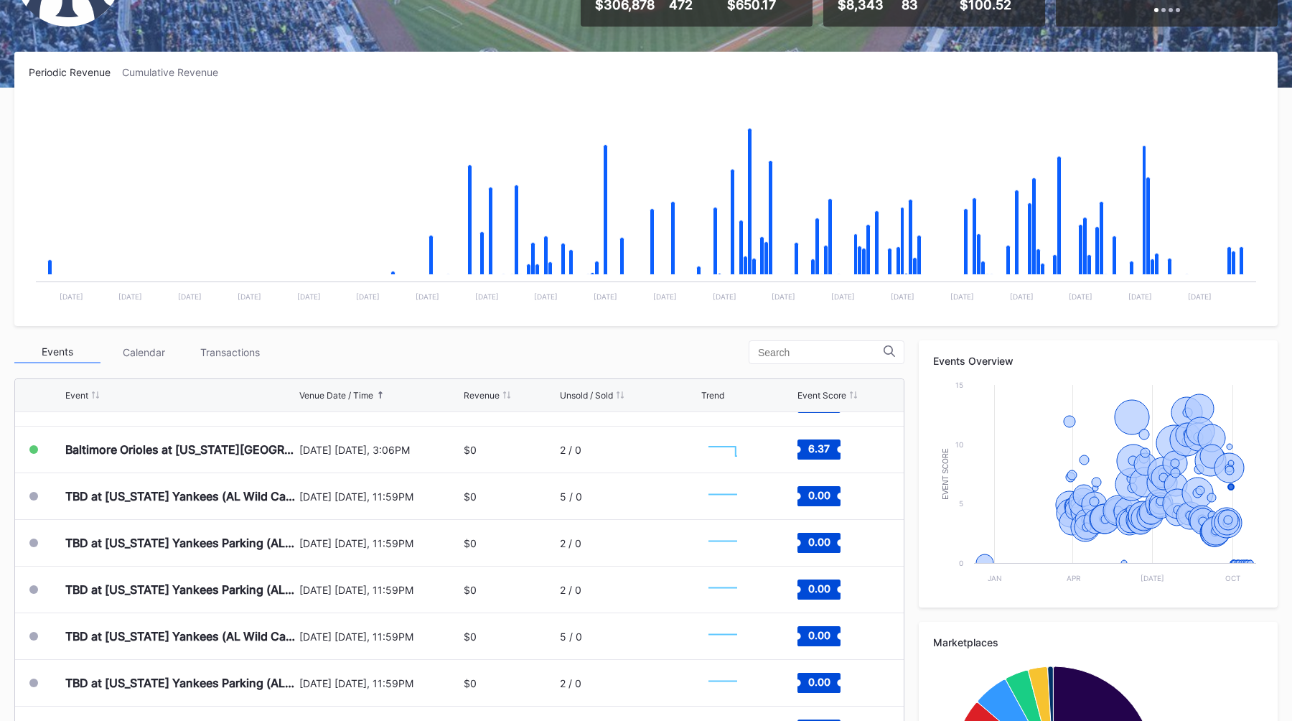
scroll to position [0, 0]
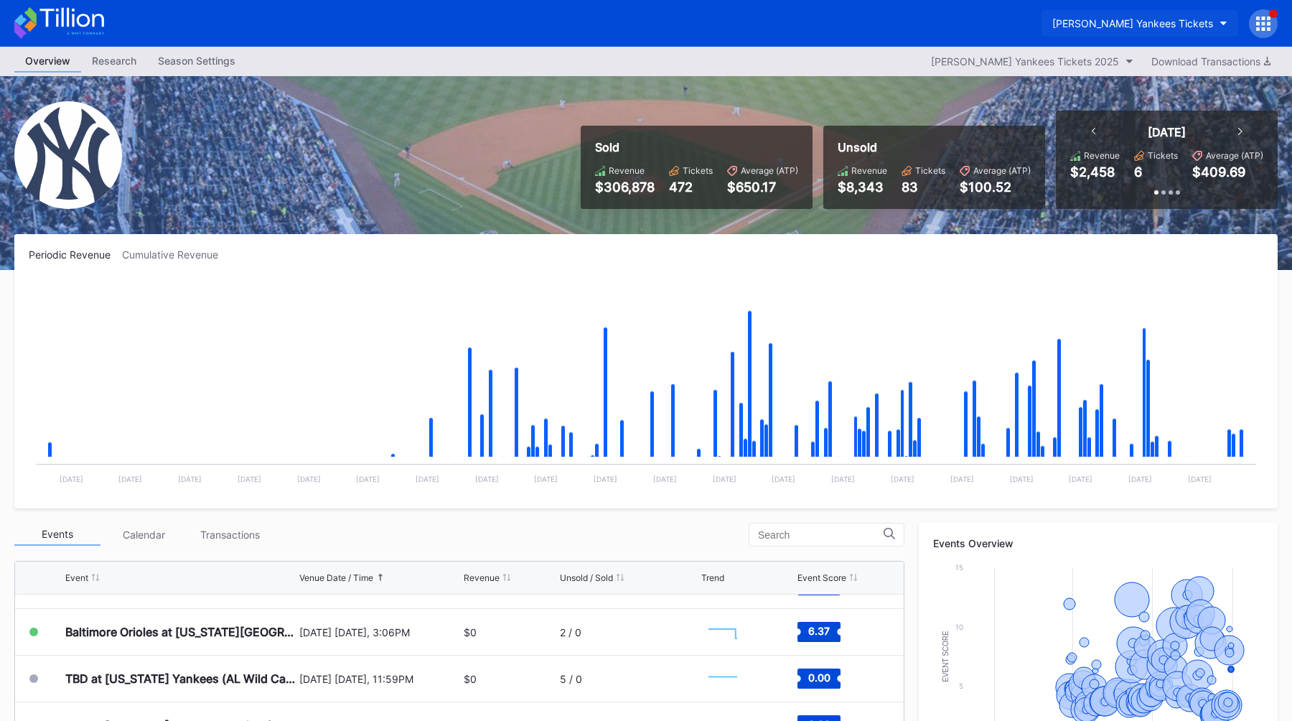
click at [1148, 19] on div "[PERSON_NAME] Yankees Tickets" at bounding box center [1132, 23] width 161 height 12
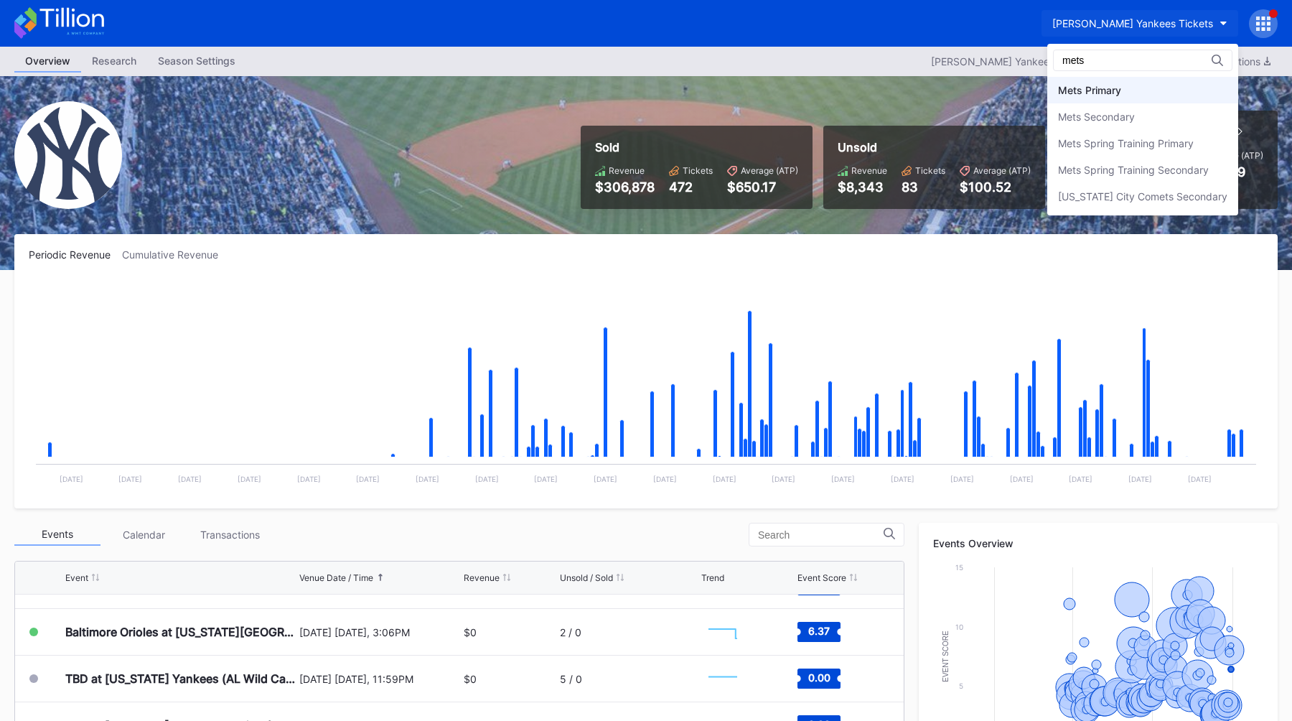
type input "mets"
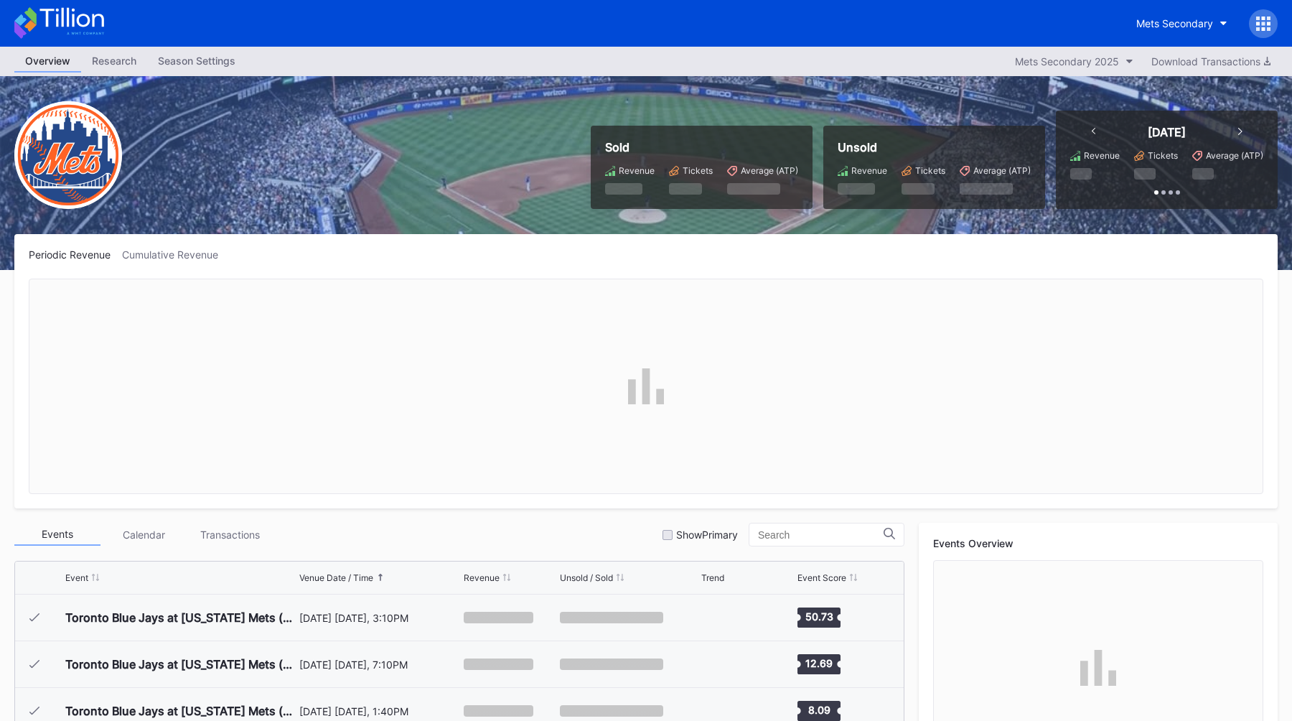
scroll to position [3682, 0]
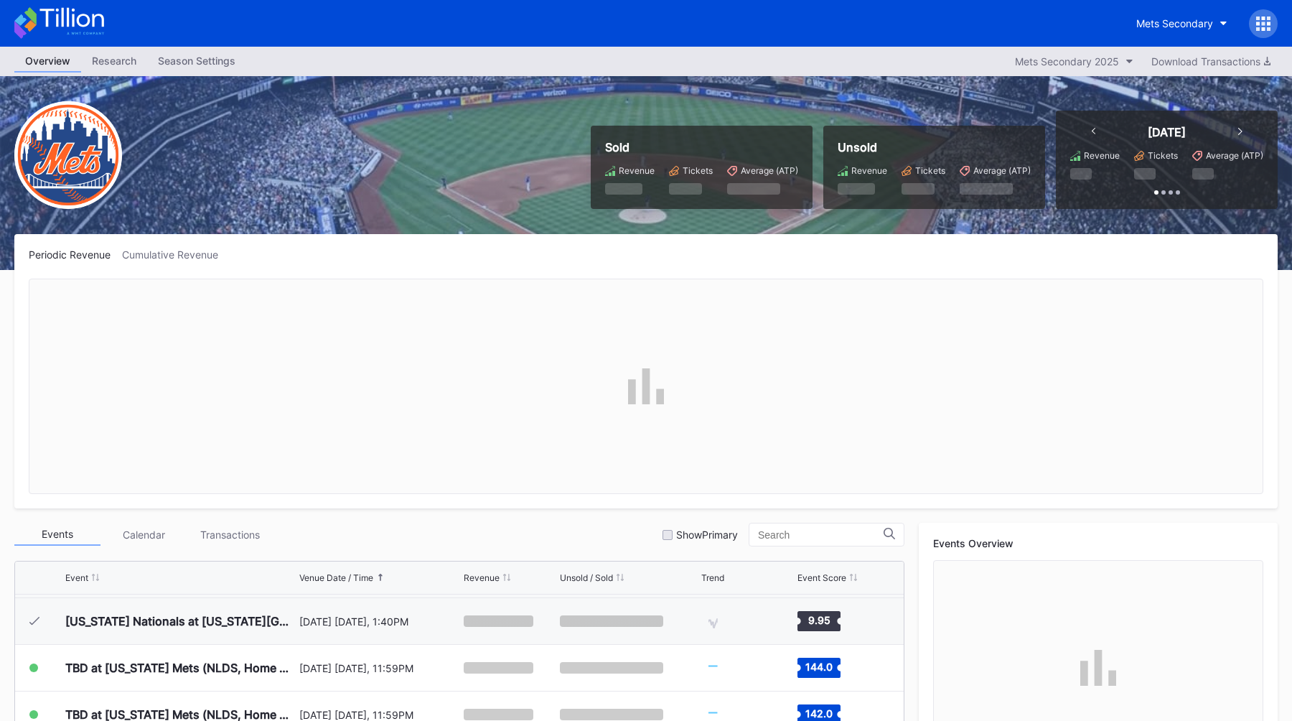
click at [474, 233] on div "Sold Revenue Tickets Average (ATP) Unsold Revenue Tickets Average (ATP) [DATE] …" at bounding box center [646, 173] width 1292 height 194
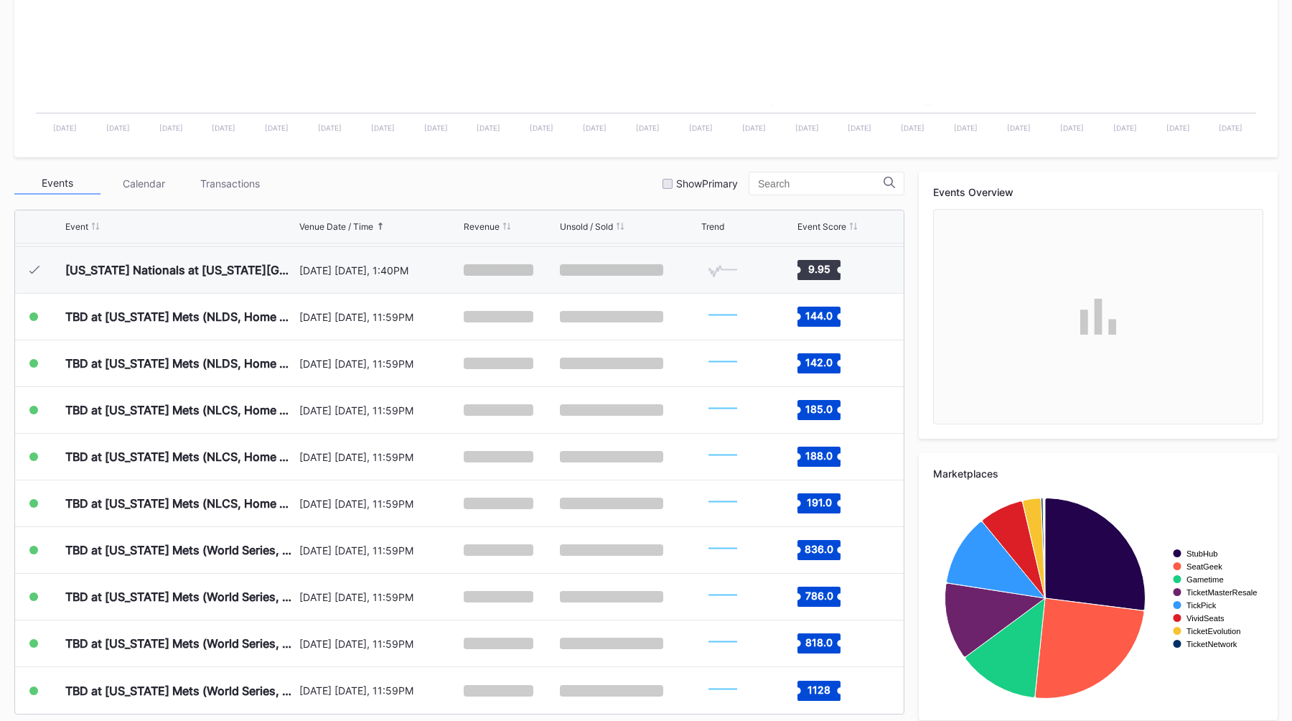
scroll to position [365, 0]
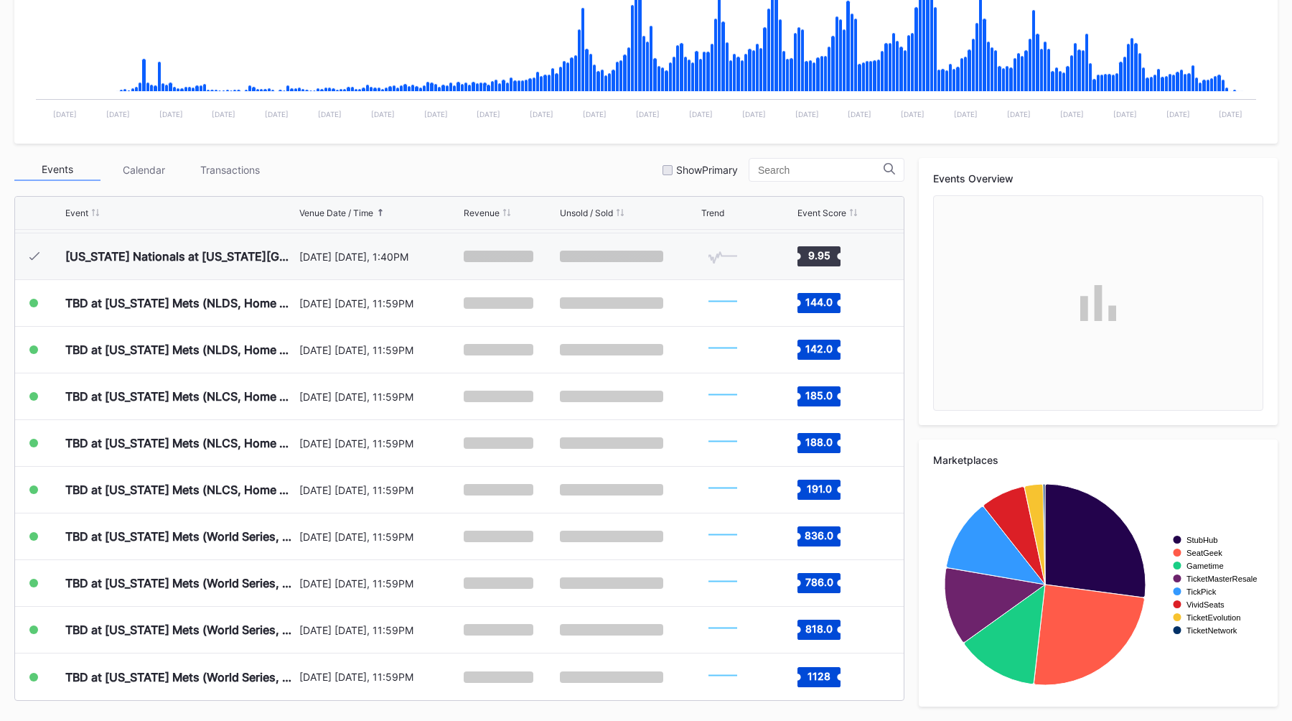
click at [522, 153] on div "Periodic Revenue Cumulative Revenue Created with Highcharts 11.2.0 Chart title …" at bounding box center [646, 294] width 1292 height 851
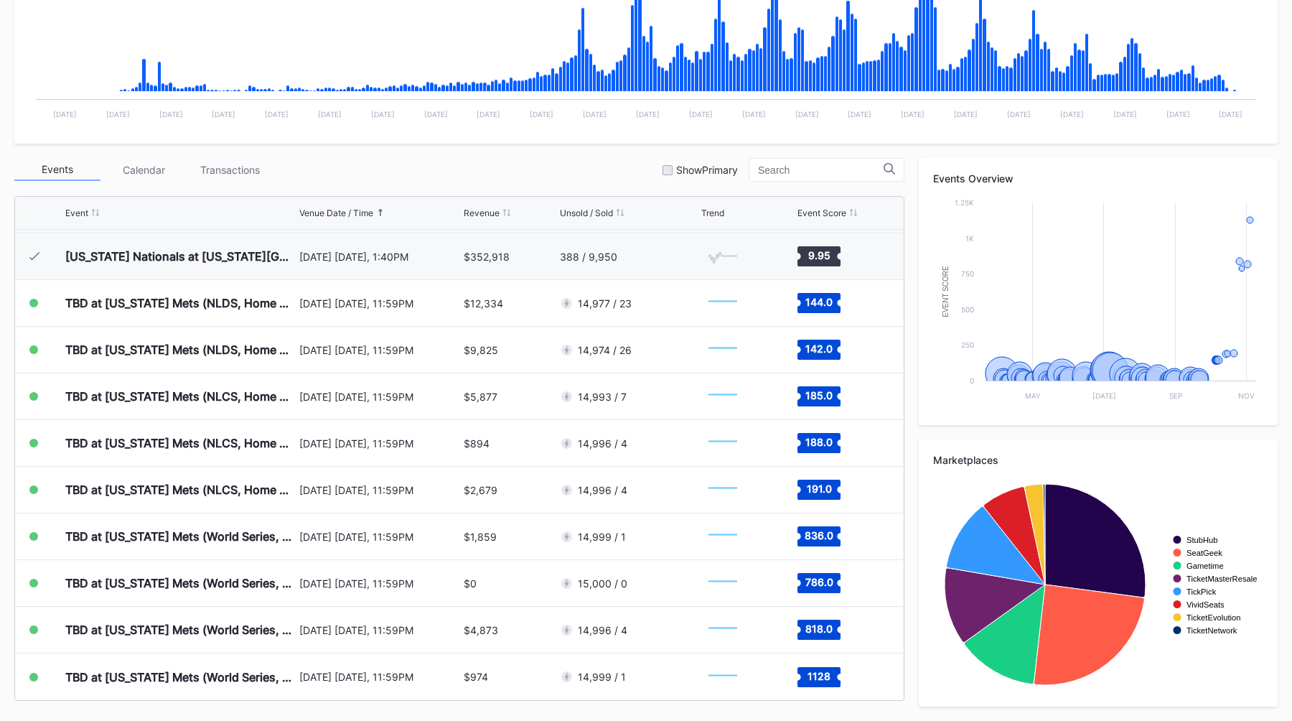
click at [488, 182] on div "Events Calendar Transactions Show Primary" at bounding box center [459, 170] width 890 height 24
click at [466, 174] on div "Events Calendar Transactions Show Primary" at bounding box center [459, 170] width 890 height 24
click at [446, 157] on div "Periodic Revenue Cumulative Revenue Created with Highcharts 11.2.0 Chart title …" at bounding box center [646, 294] width 1292 height 851
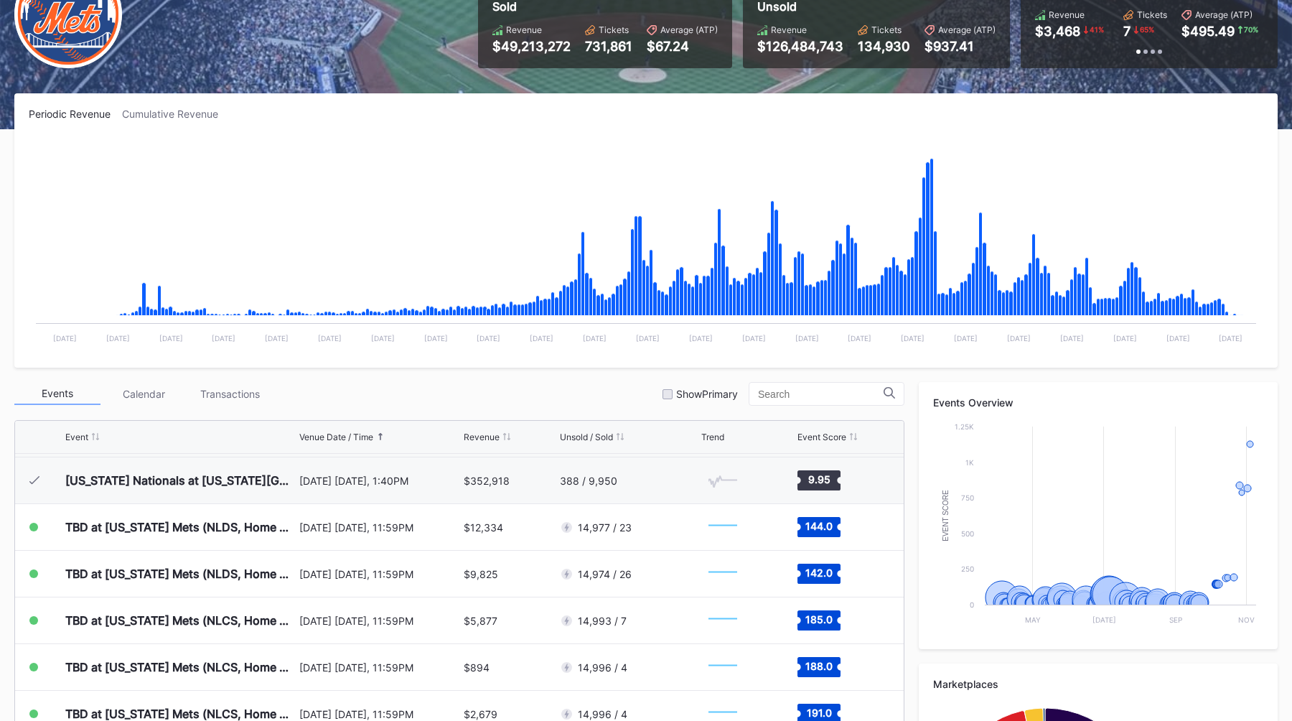
scroll to position [0, 0]
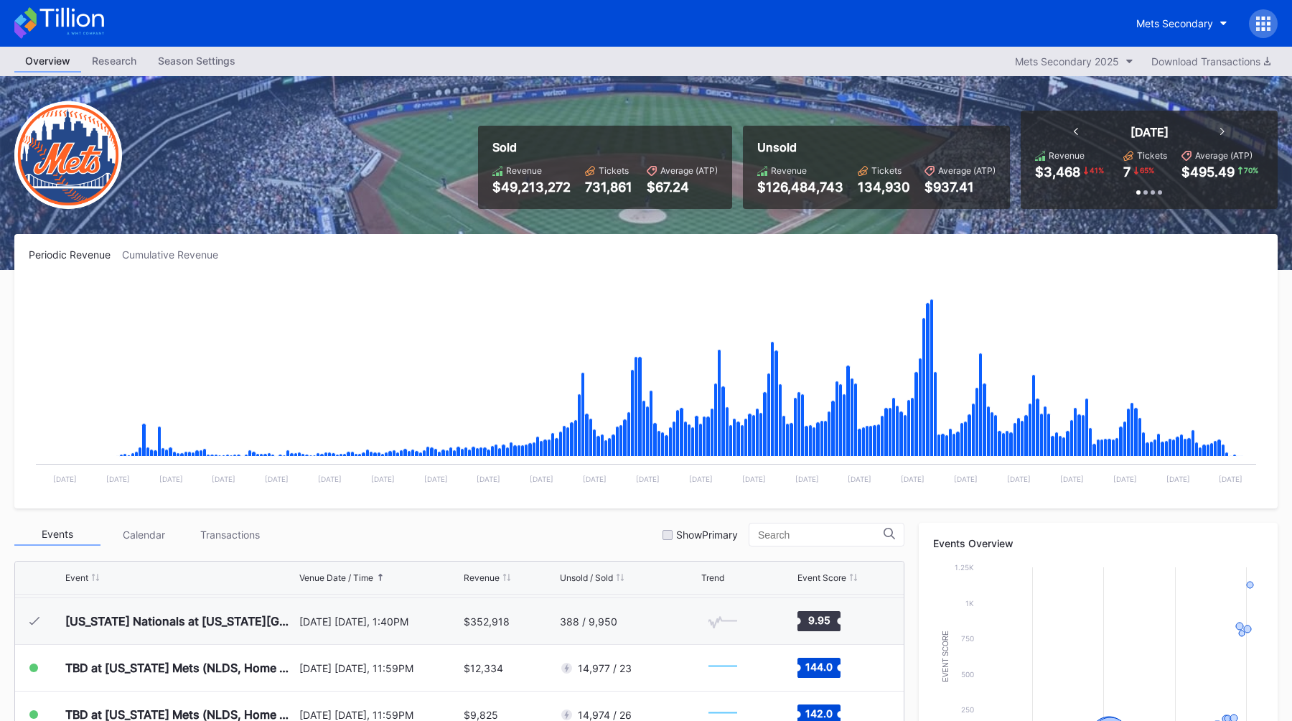
click at [424, 276] on div "Periodic Revenue Cumulative Revenue Created with Highcharts 11.2.0 Chart title …" at bounding box center [645, 371] width 1263 height 274
click at [814, 71] on div "Overview Research Season Settings Mets Secondary 2025 Download Transactions" at bounding box center [646, 61] width 1292 height 29
click at [433, 220] on div "Sold Revenue $49,213,272 Tickets 731,861 Average (ATP) $67.24 Unsold Revenue $1…" at bounding box center [646, 173] width 1292 height 194
click at [438, 185] on div "Sold Revenue $49,213,272 Tickets 731,861 Average (ATP) $67.24 Unsold Revenue $1…" at bounding box center [646, 173] width 1292 height 194
click at [493, 207] on div "Sold Revenue $49,213,272 Tickets 731,861 Average (ATP) $67.24" at bounding box center [605, 167] width 254 height 83
